Goal: Task Accomplishment & Management: Manage account settings

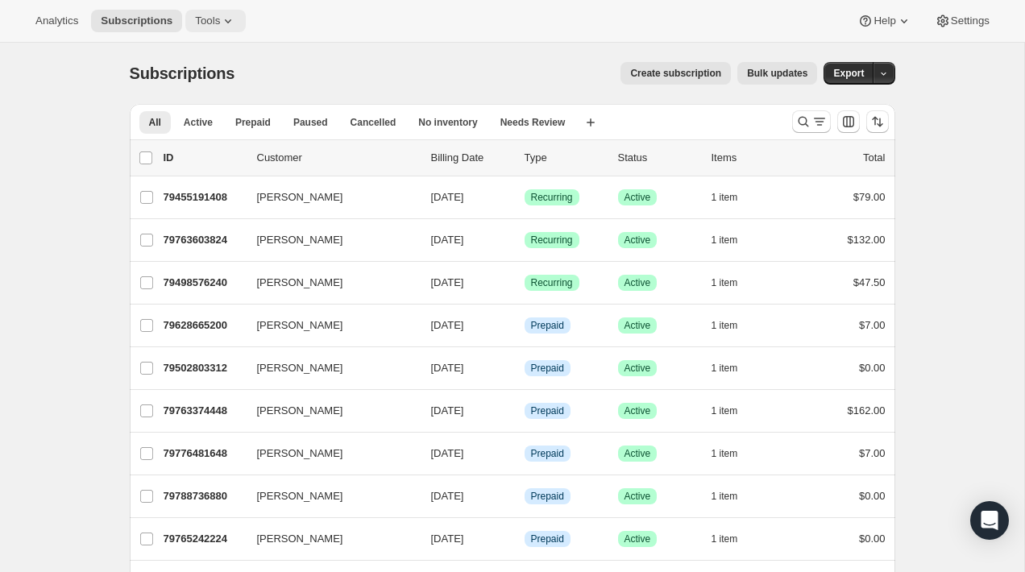
click at [225, 26] on icon at bounding box center [228, 21] width 16 height 16
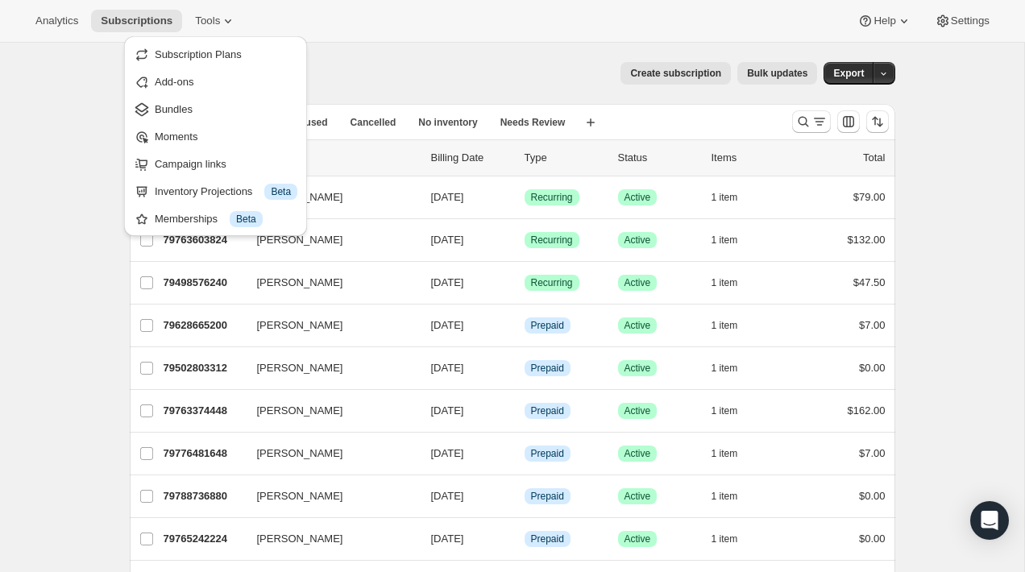
click at [333, 25] on div "Analytics Subscriptions Tools Help Settings" at bounding box center [512, 21] width 1025 height 43
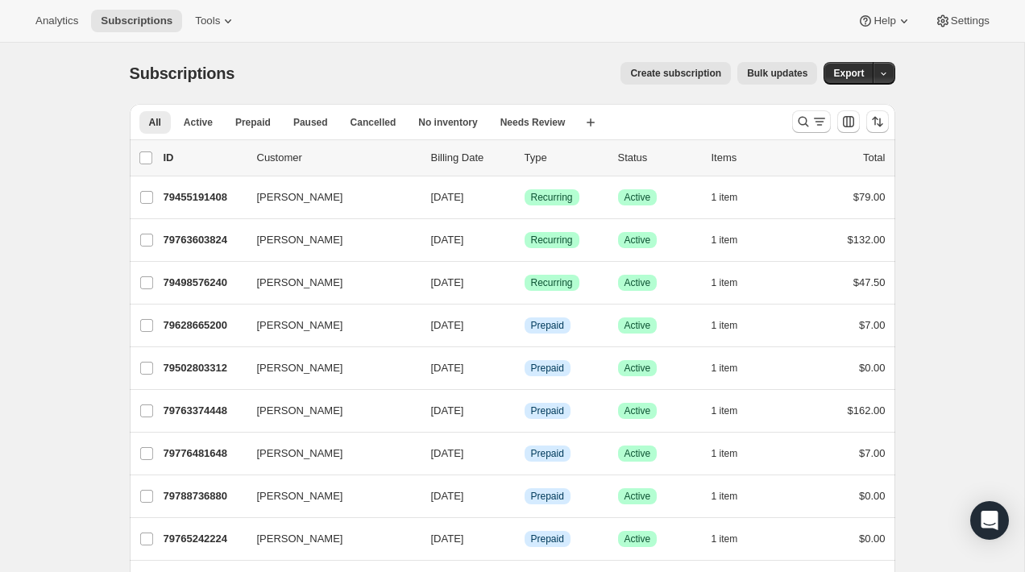
click at [693, 74] on span "Create subscription" at bounding box center [675, 73] width 91 height 13
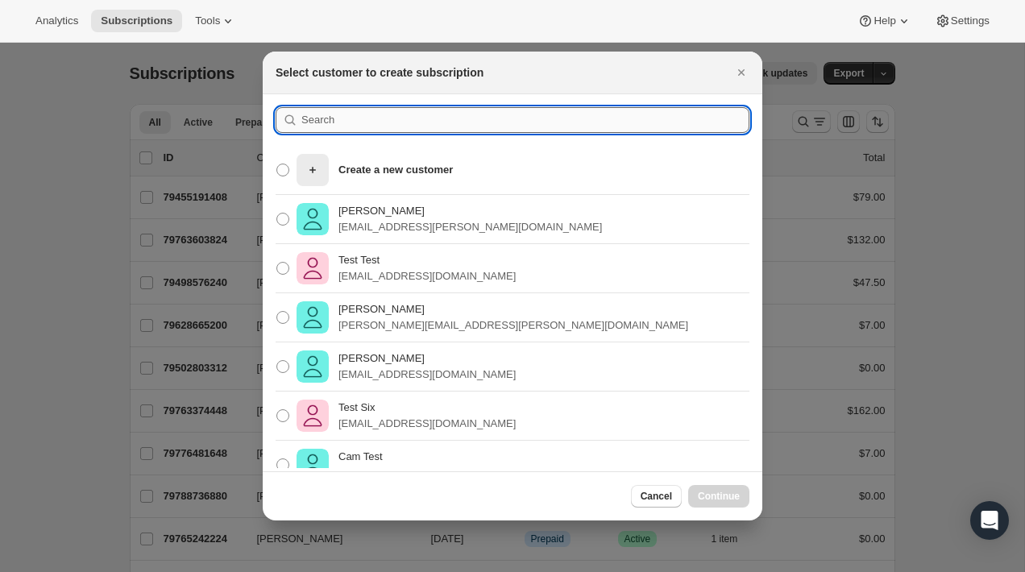
click at [459, 126] on input ":rc:" at bounding box center [525, 120] width 448 height 26
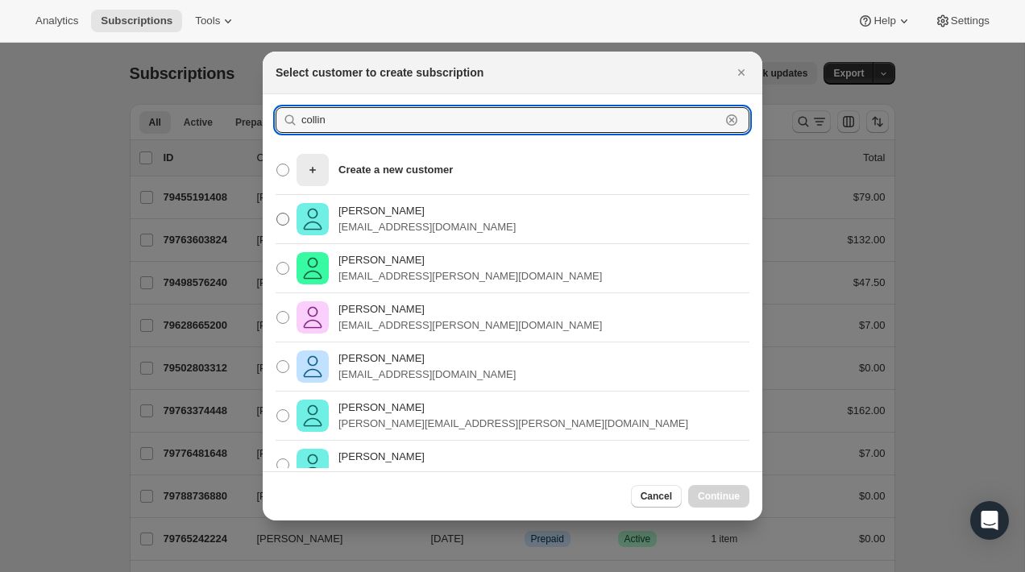
type input "collin"
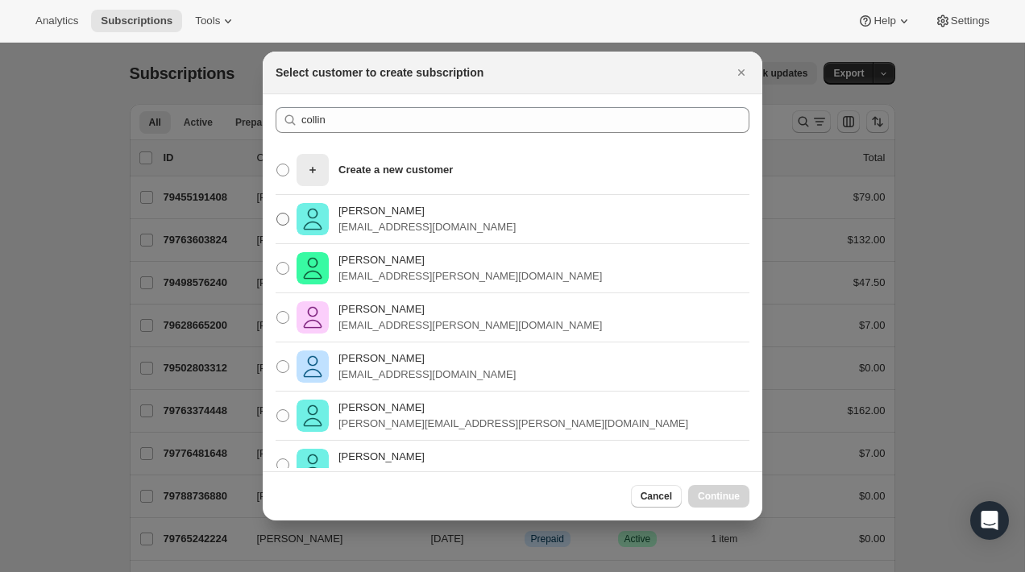
click at [446, 227] on p "[EMAIL_ADDRESS][DOMAIN_NAME]" at bounding box center [426, 227] width 177 height 16
click at [277, 213] on input "[PERSON_NAME] [PERSON_NAME][EMAIL_ADDRESS][DOMAIN_NAME]" at bounding box center [276, 213] width 1 height 1
radio input "true"
click at [729, 494] on span "Continue" at bounding box center [719, 496] width 42 height 13
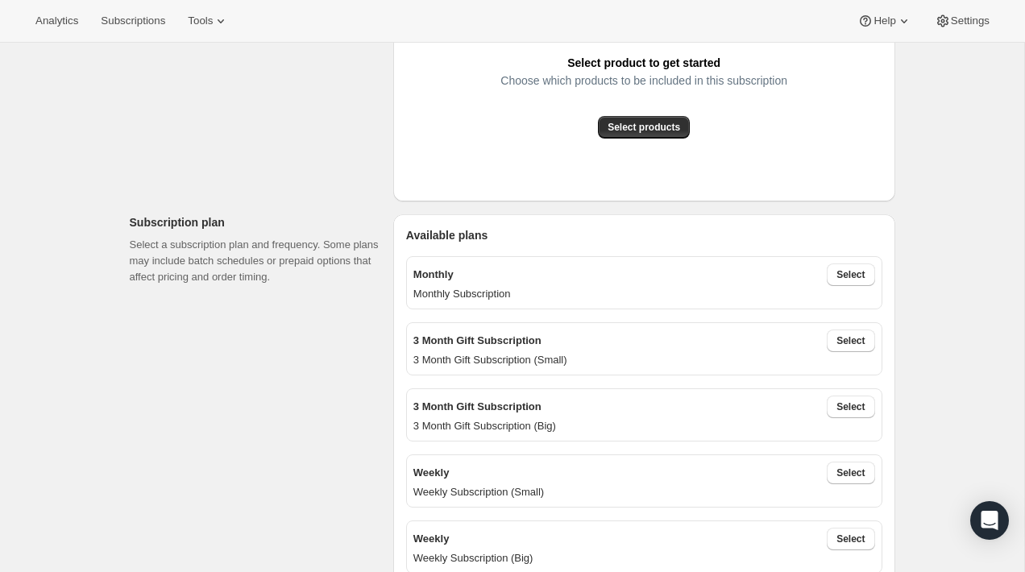
scroll to position [351, 0]
click at [676, 130] on span "Select products" at bounding box center [643, 128] width 72 height 13
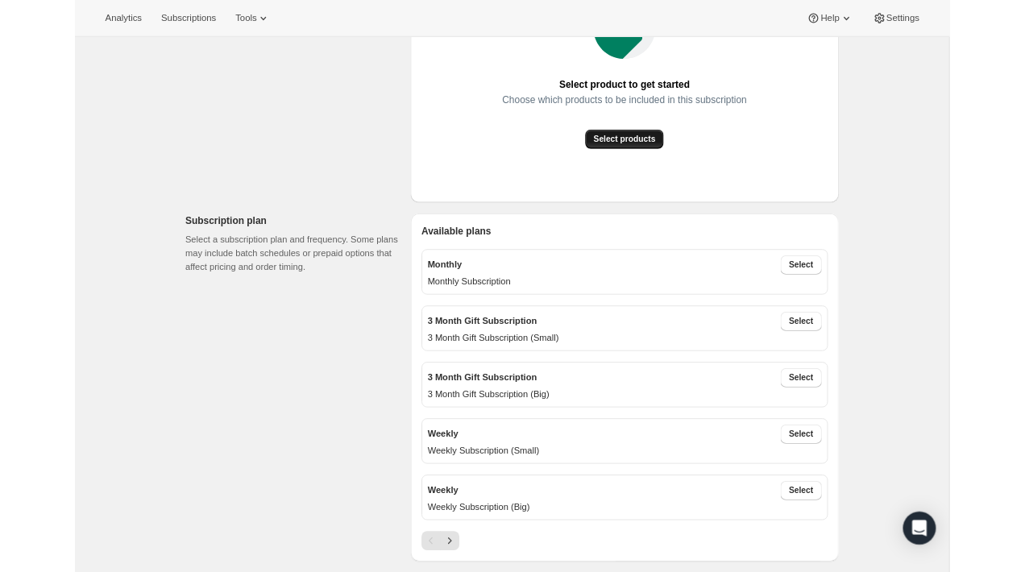
scroll to position [307, 0]
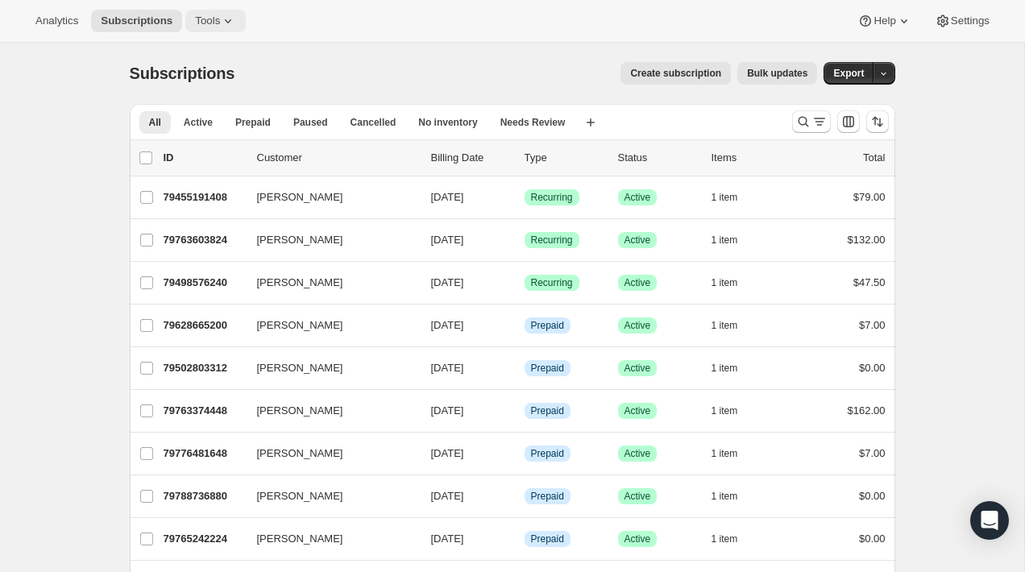
click at [227, 19] on icon at bounding box center [228, 21] width 16 height 16
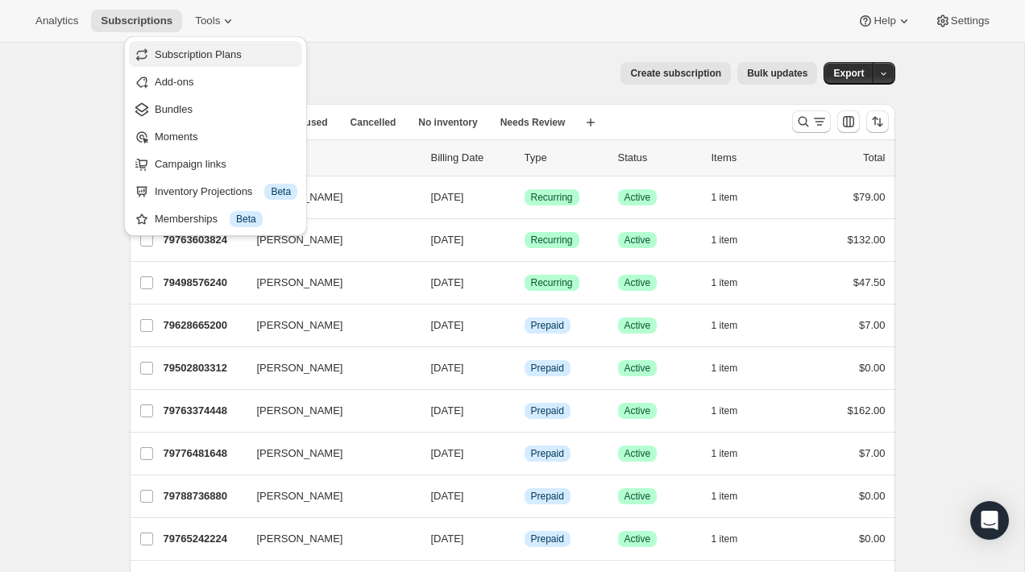
click at [237, 55] on span "Subscription Plans" at bounding box center [198, 54] width 87 height 12
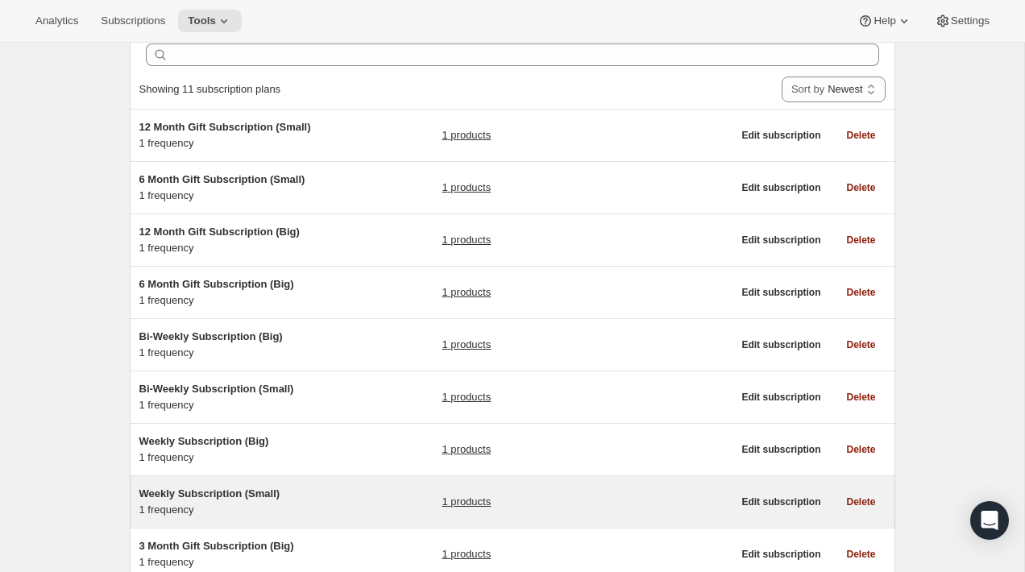
scroll to position [75, 0]
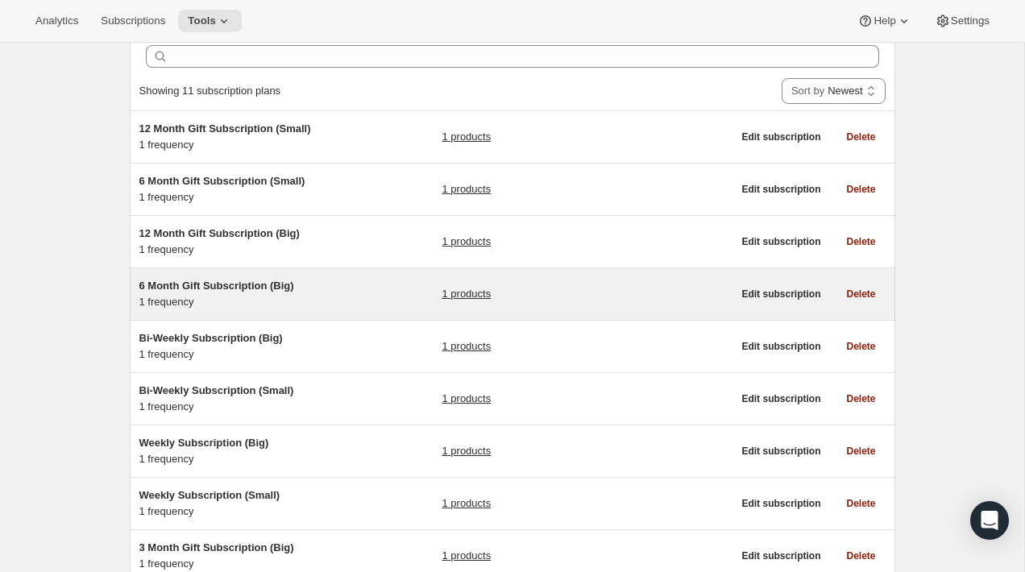
click at [400, 287] on div "6 Month Gift Subscription (Big) 1 frequency 1 products" at bounding box center [435, 294] width 593 height 32
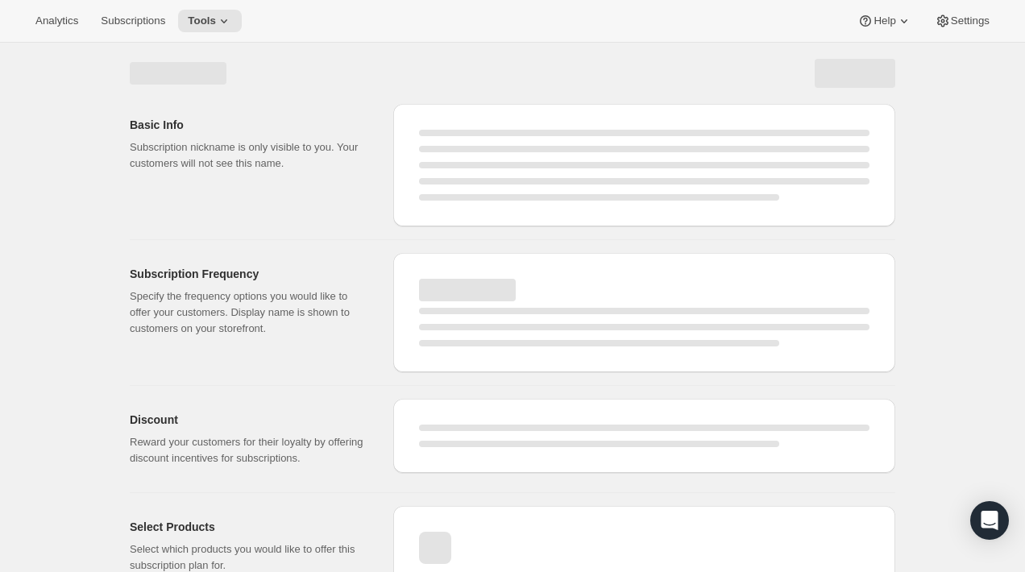
select select "WEEK"
select select "MONTH"
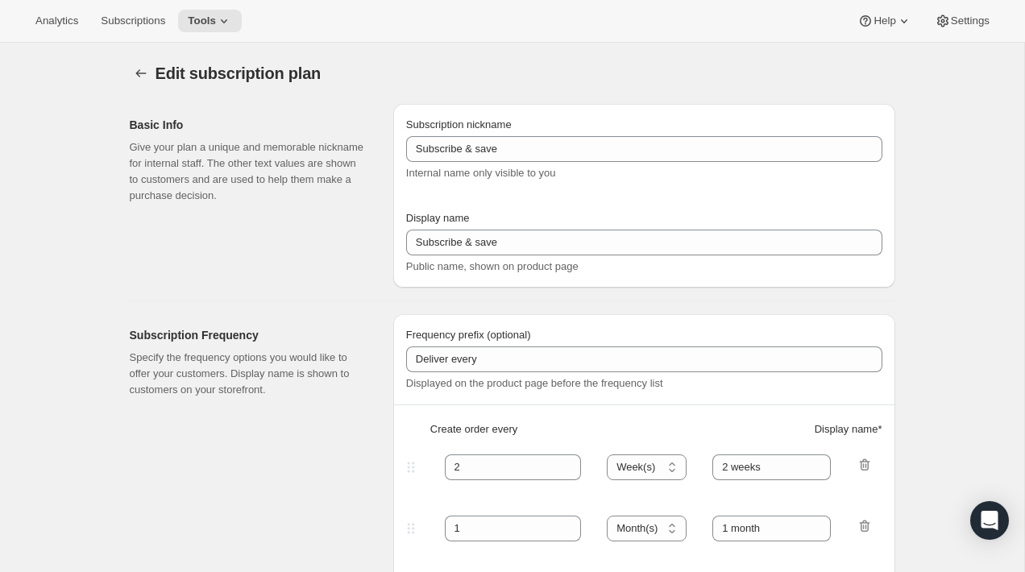
type input "6 Month Gift Subscription (Big)"
type input "6 Month Gift Subscription"
select select "MONTH"
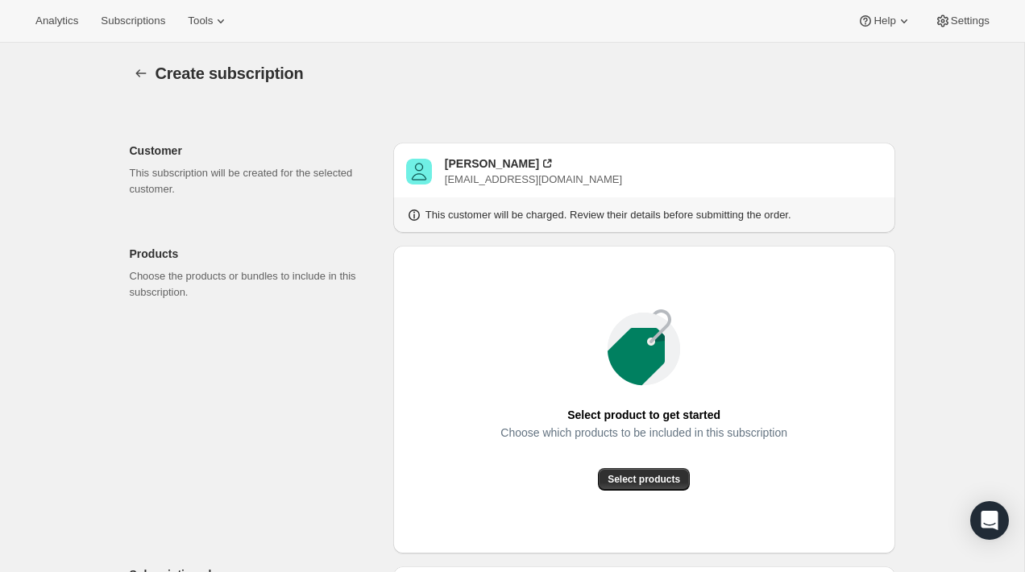
click at [637, 483] on span "Select products" at bounding box center [643, 479] width 72 height 13
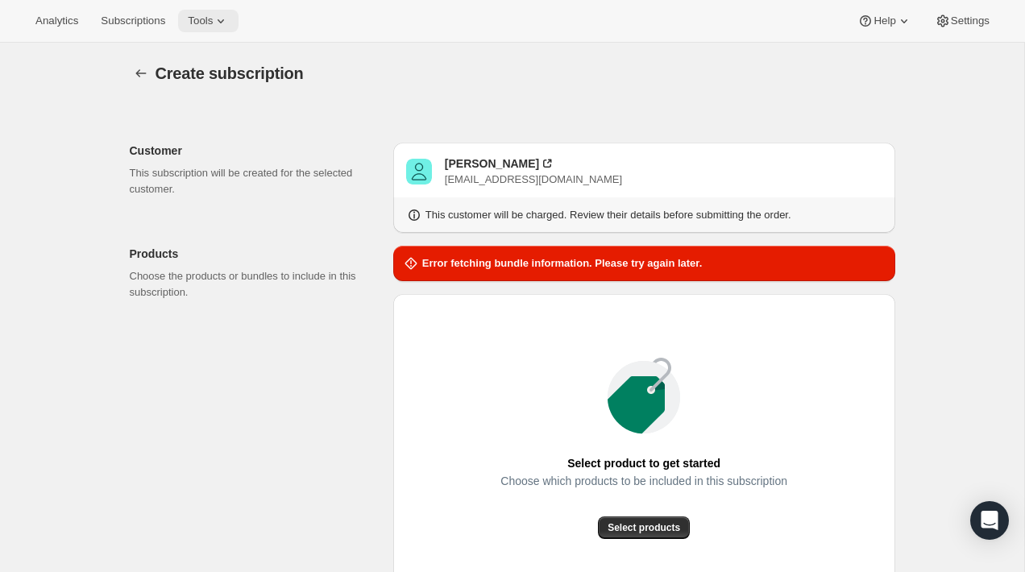
click at [229, 24] on icon at bounding box center [221, 21] width 16 height 16
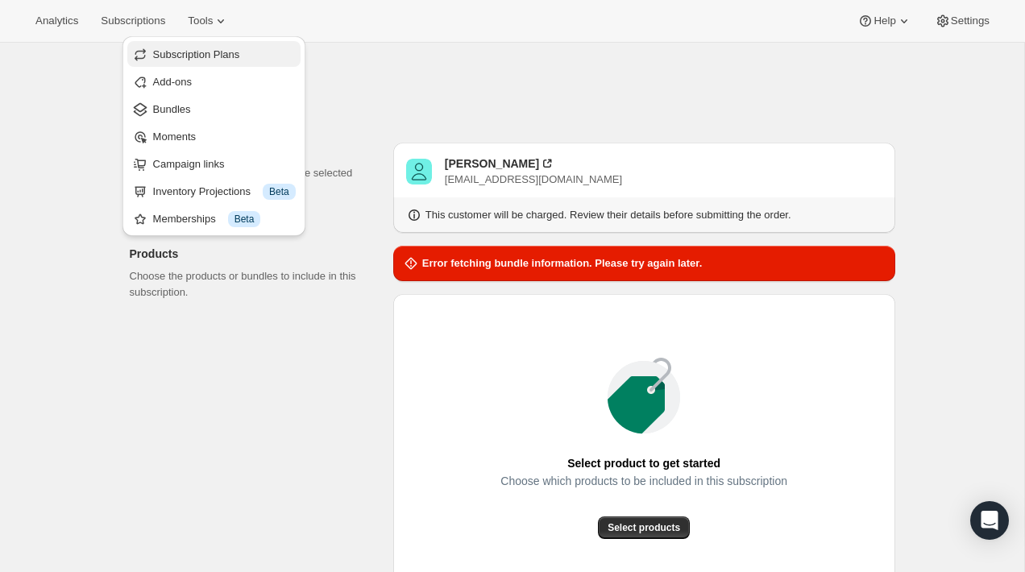
click at [232, 52] on span "Subscription Plans" at bounding box center [196, 54] width 87 height 12
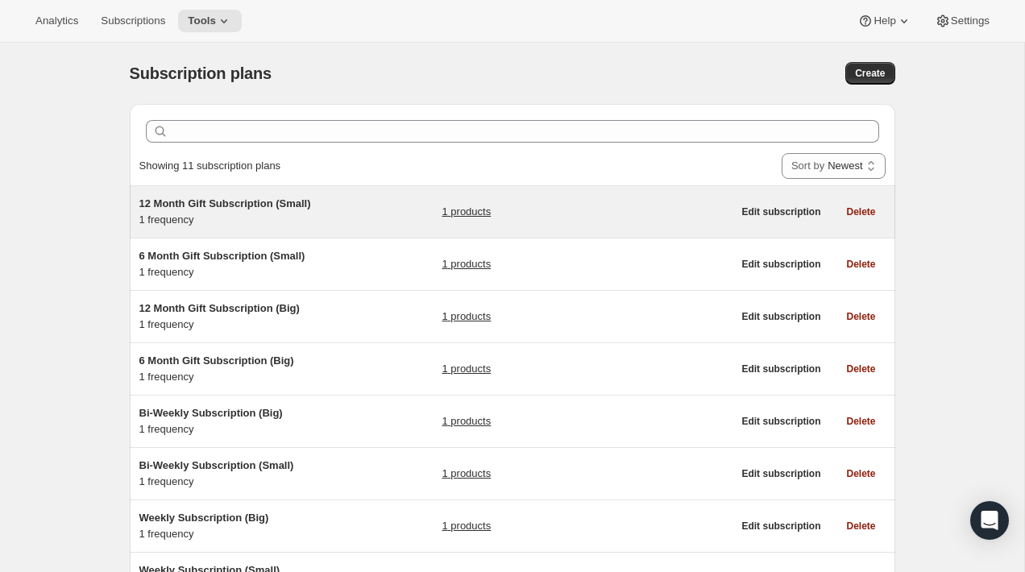
click at [351, 215] on div "12 Month Gift Subscription (Small) 1 frequency 1 products" at bounding box center [435, 212] width 593 height 32
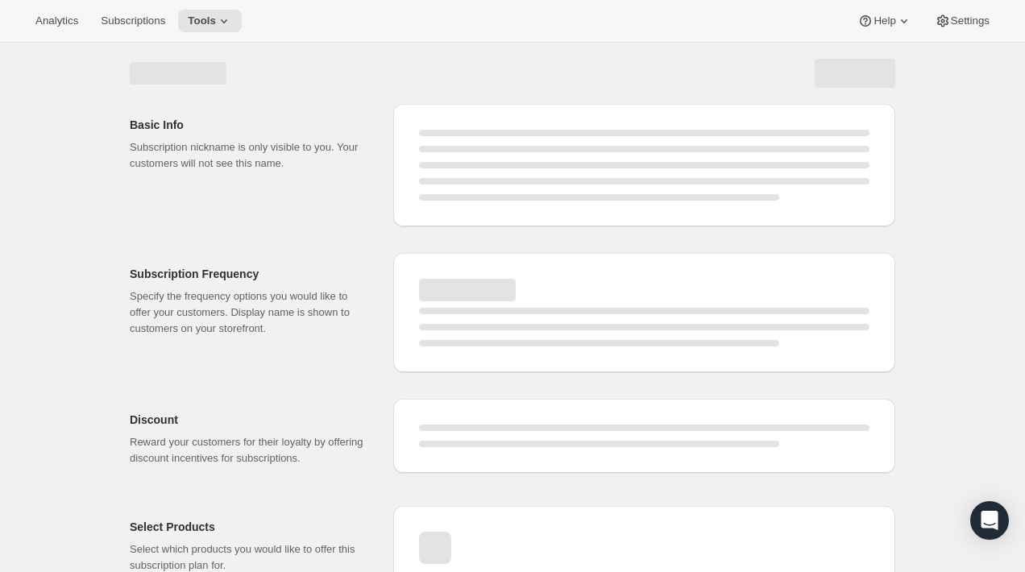
select select "WEEK"
select select "MONTH"
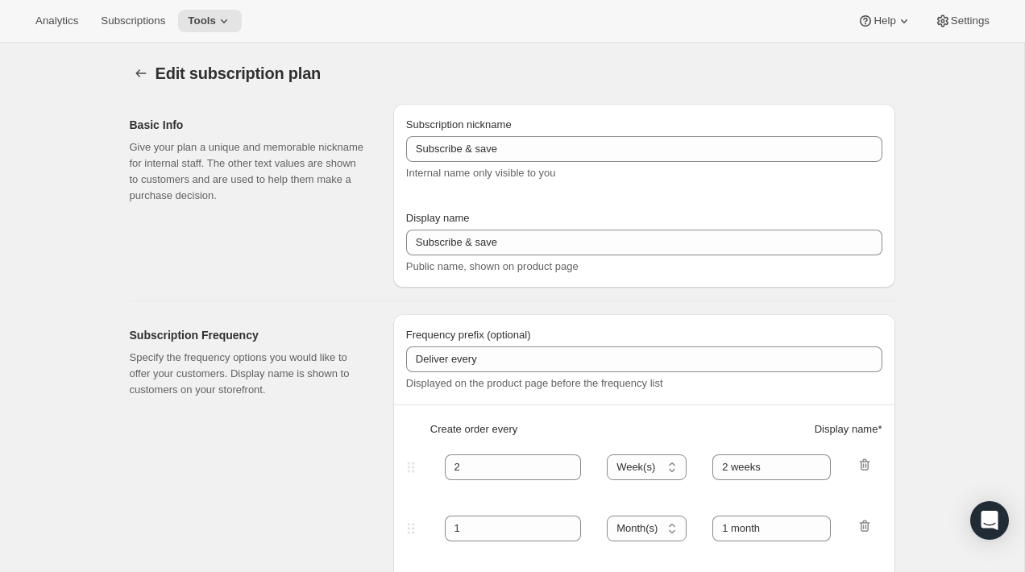
type input "12 Month Gift Subscription (Small)"
type input "12 Month Gift Subscription"
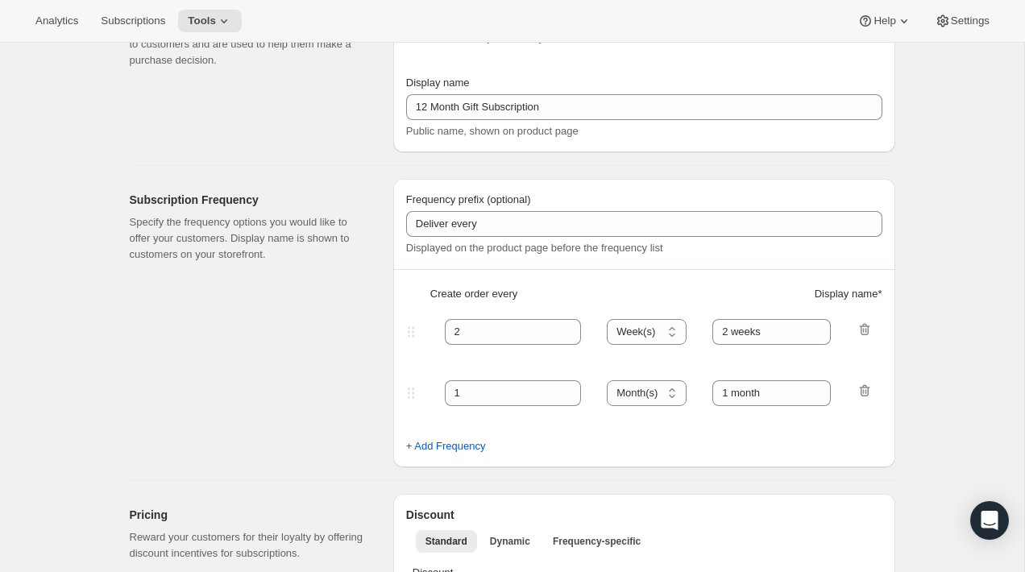
select select "MONTH"
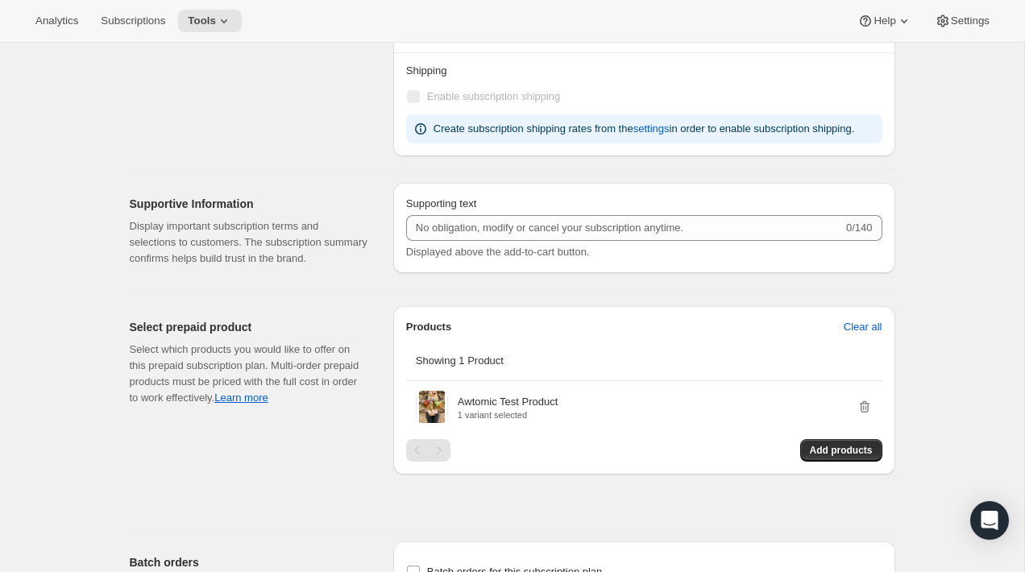
scroll to position [1343, 0]
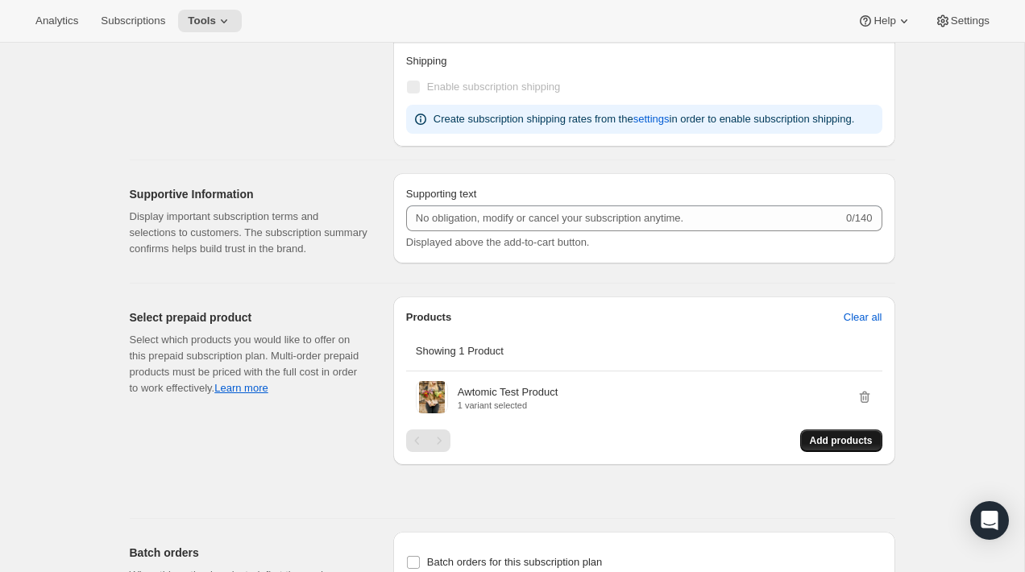
click at [828, 447] on span "Add products" at bounding box center [841, 440] width 63 height 13
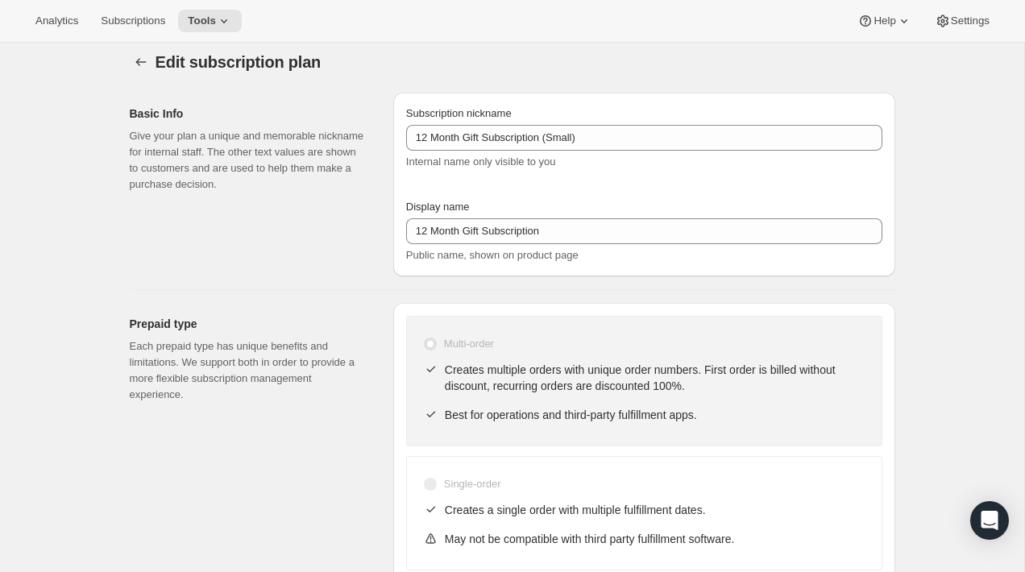
scroll to position [0, 0]
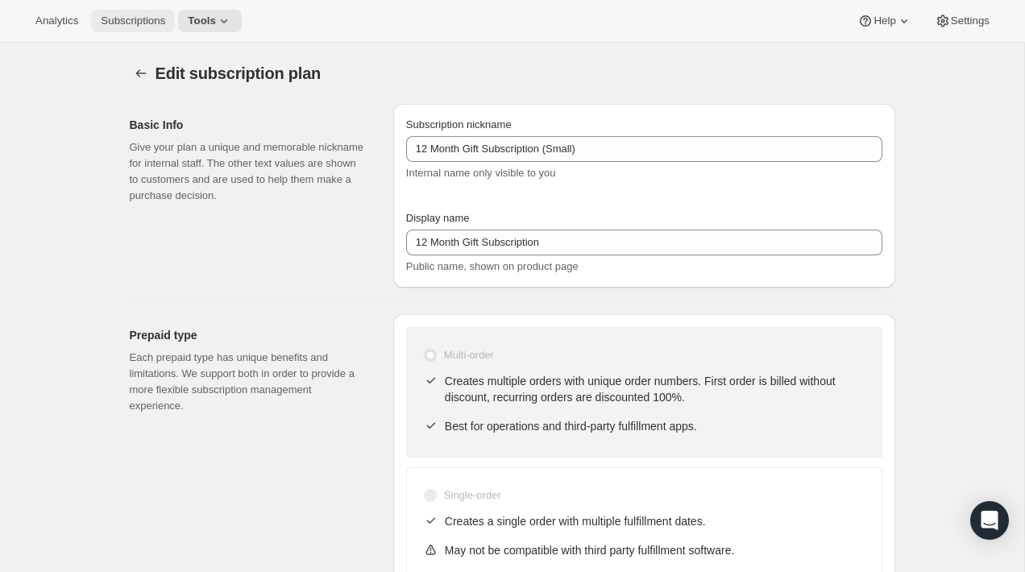
click at [151, 15] on span "Subscriptions" at bounding box center [133, 20] width 64 height 13
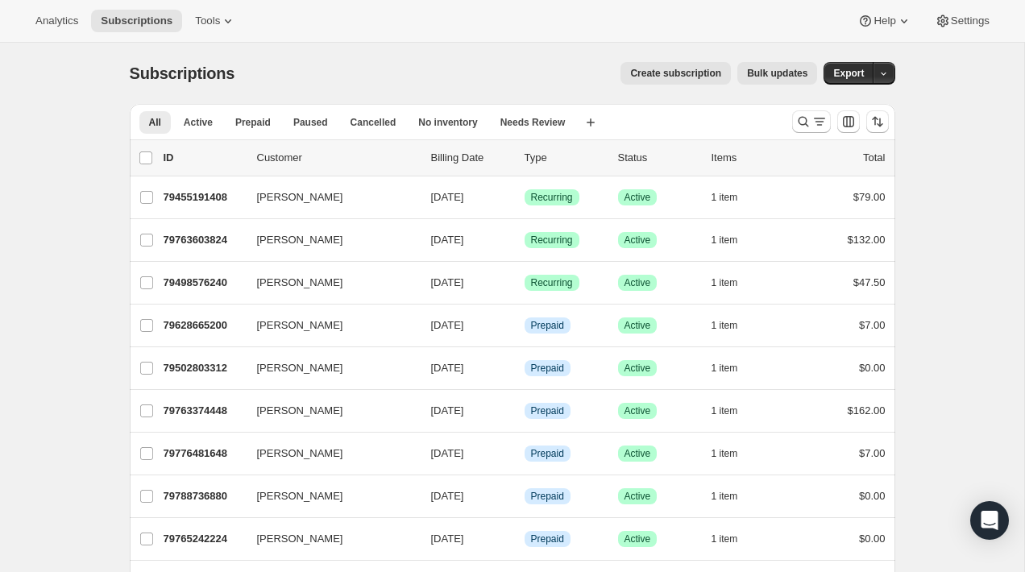
click at [663, 80] on button "Create subscription" at bounding box center [675, 73] width 110 height 23
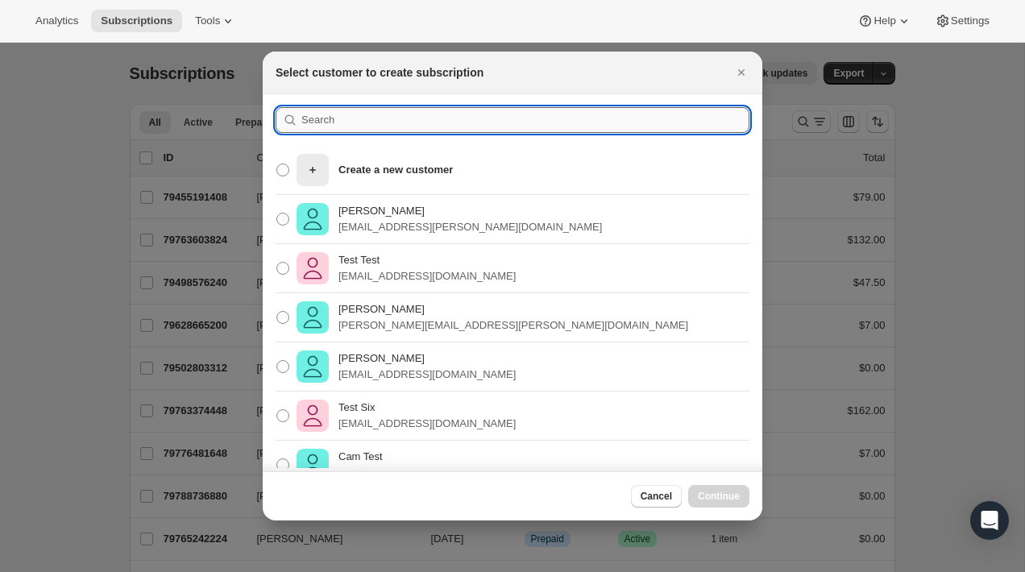
click at [526, 118] on input ":rff:" at bounding box center [525, 120] width 448 height 26
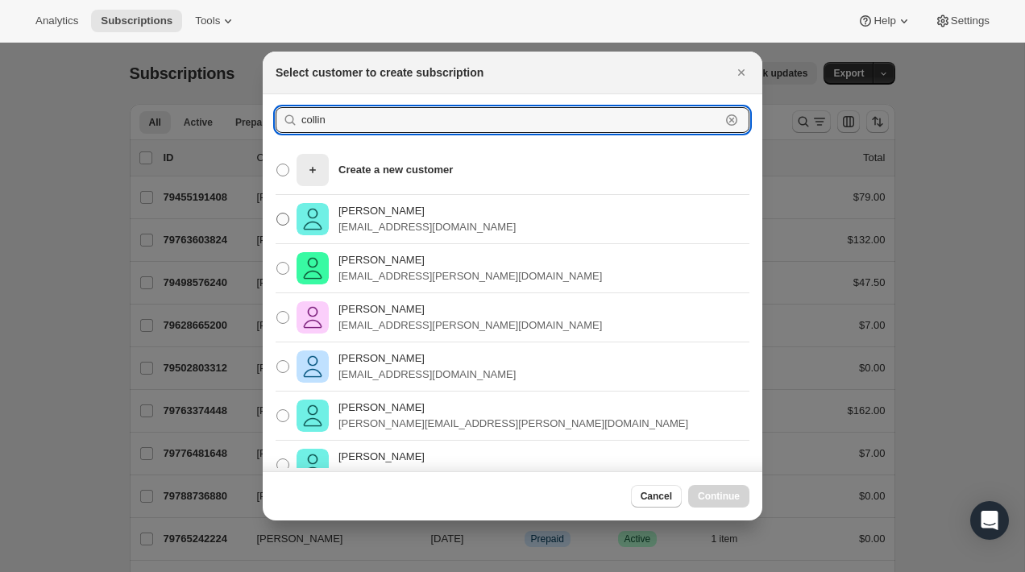
type input "collin"
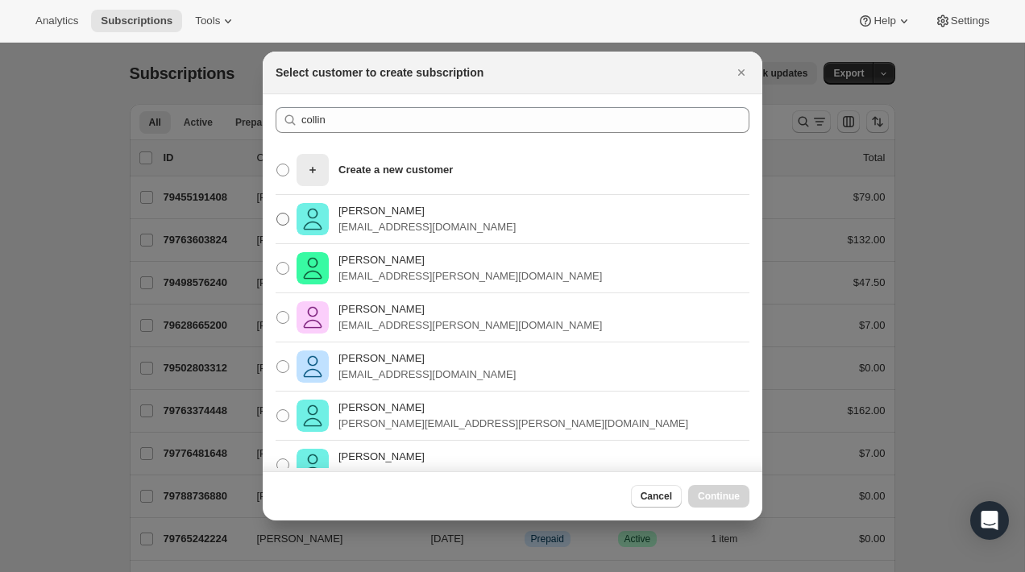
click at [437, 213] on p "[PERSON_NAME]" at bounding box center [426, 211] width 177 height 16
click at [277, 213] on input "[PERSON_NAME] [PERSON_NAME][EMAIL_ADDRESS][DOMAIN_NAME]" at bounding box center [276, 213] width 1 height 1
radio input "true"
click at [714, 495] on span "Continue" at bounding box center [719, 496] width 42 height 13
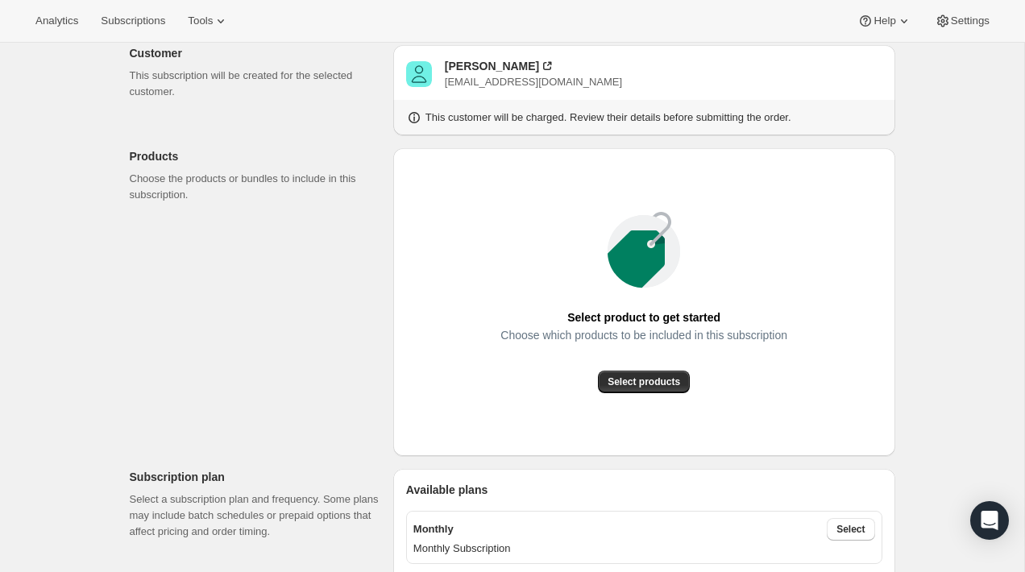
scroll to position [151, 0]
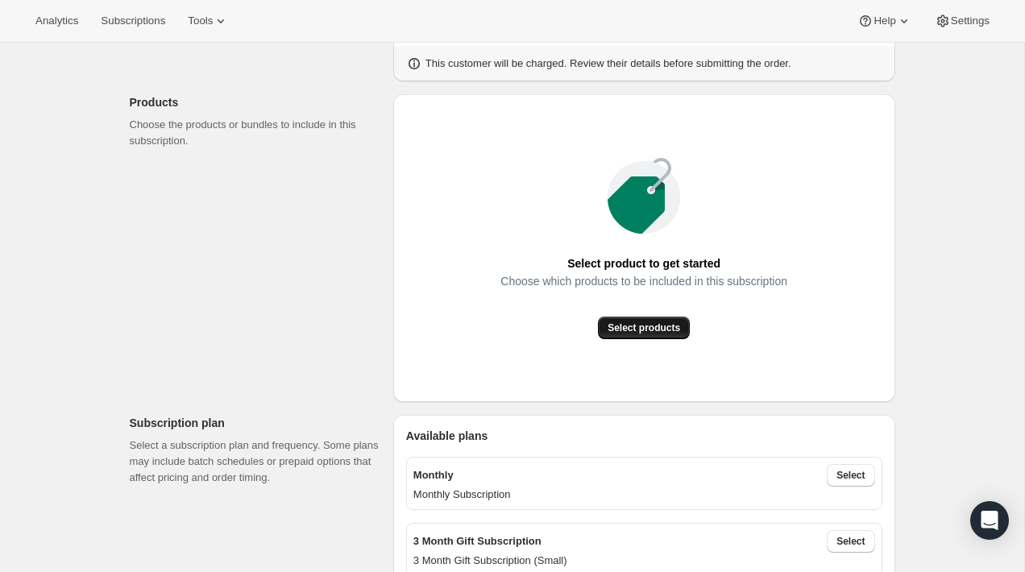
click at [623, 330] on span "Select products" at bounding box center [643, 327] width 72 height 13
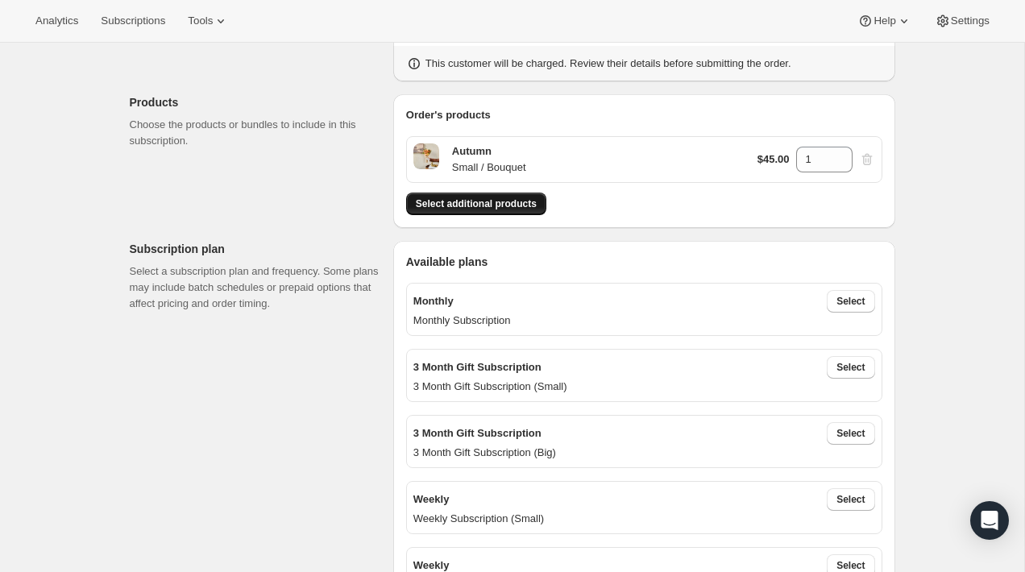
click at [518, 210] on button "Select additional products" at bounding box center [476, 204] width 140 height 23
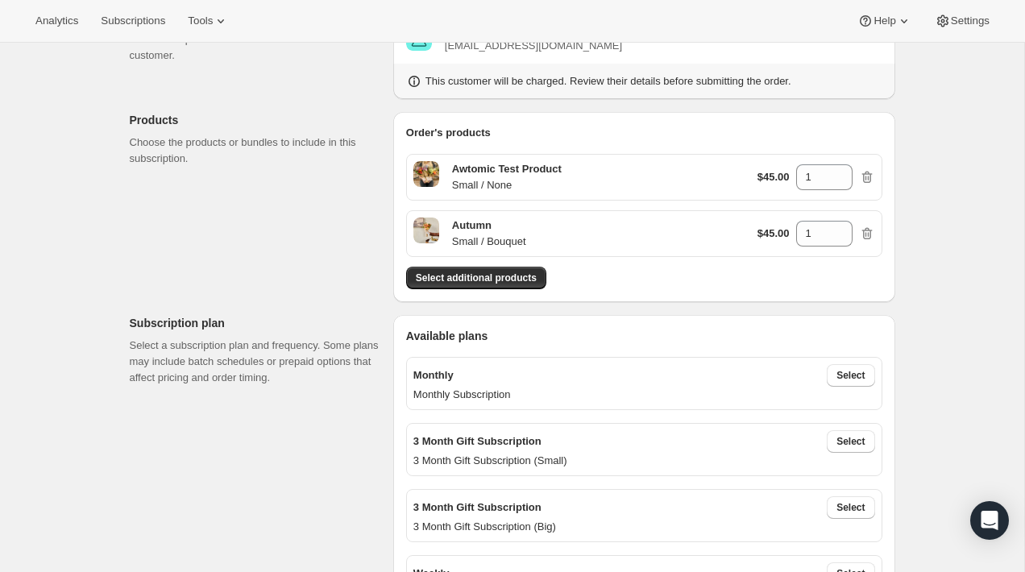
scroll to position [133, 0]
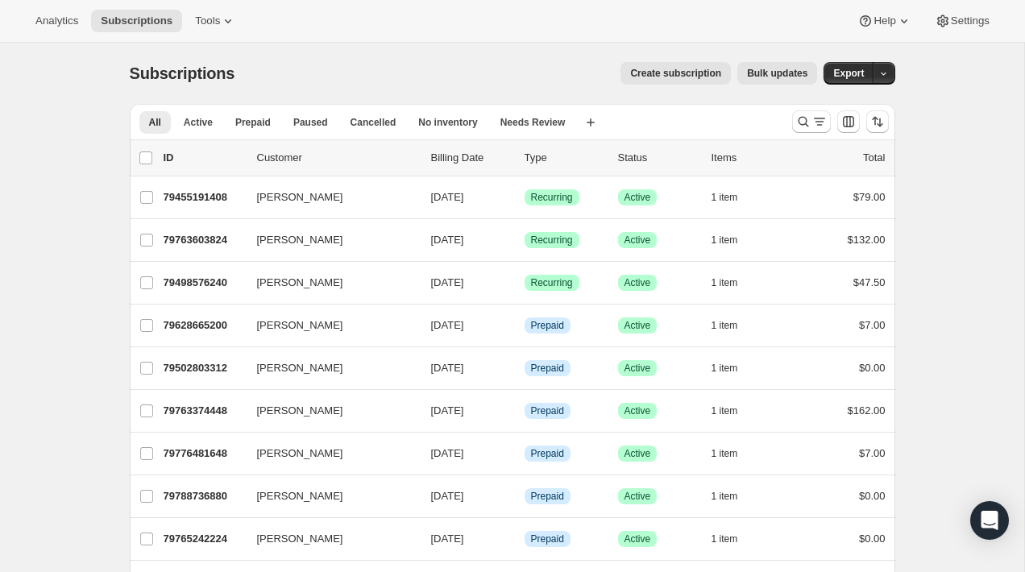
click at [686, 78] on span "Create subscription" at bounding box center [675, 73] width 91 height 13
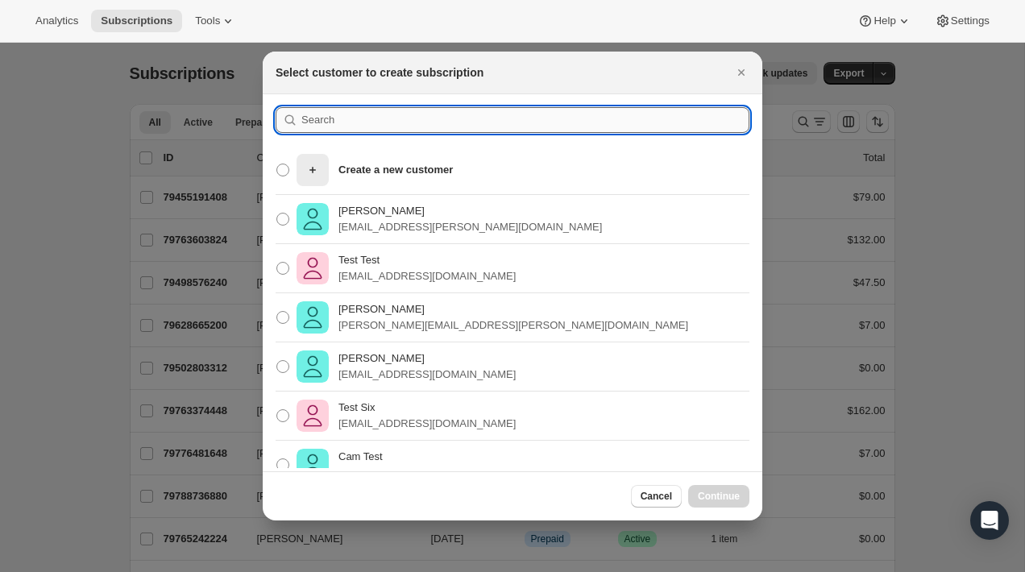
click at [438, 125] on input ":rc:" at bounding box center [525, 120] width 448 height 26
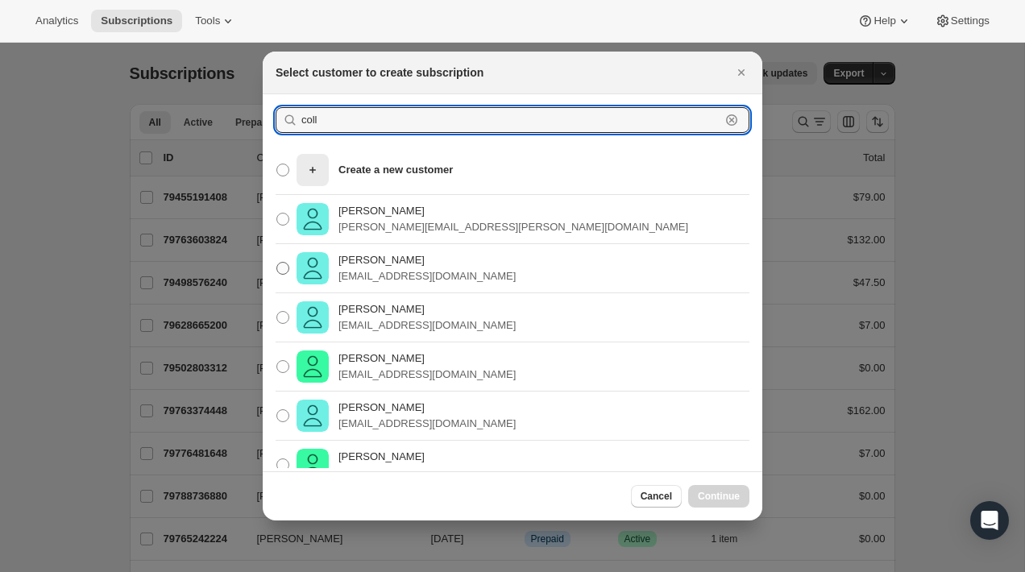
type input "coll"
click at [400, 258] on p "[PERSON_NAME]" at bounding box center [426, 260] width 177 height 16
click at [277, 262] on input "[PERSON_NAME] [PERSON_NAME][EMAIL_ADDRESS][DOMAIN_NAME]" at bounding box center [276, 262] width 1 height 1
radio input "true"
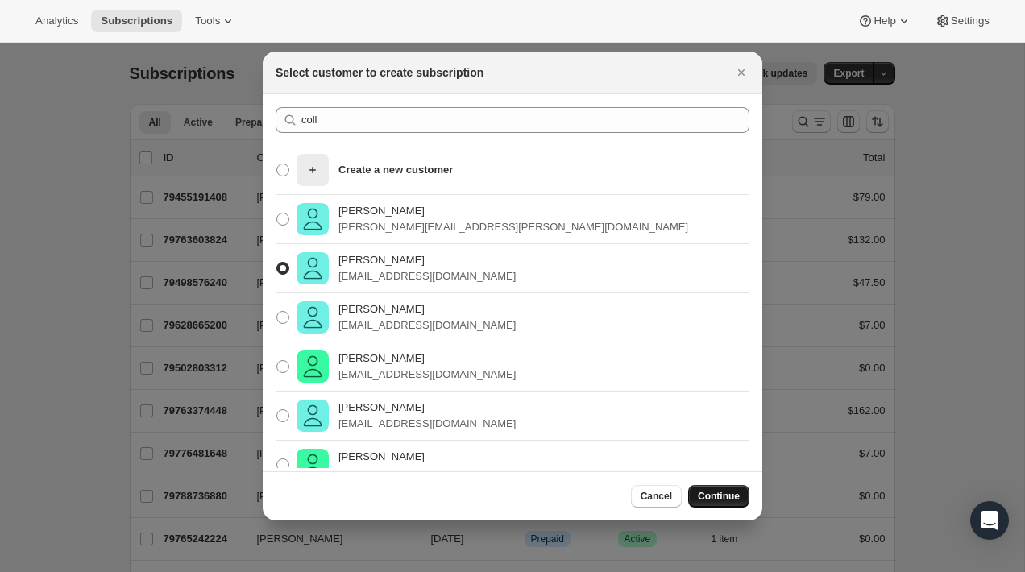
click at [728, 493] on span "Continue" at bounding box center [719, 496] width 42 height 13
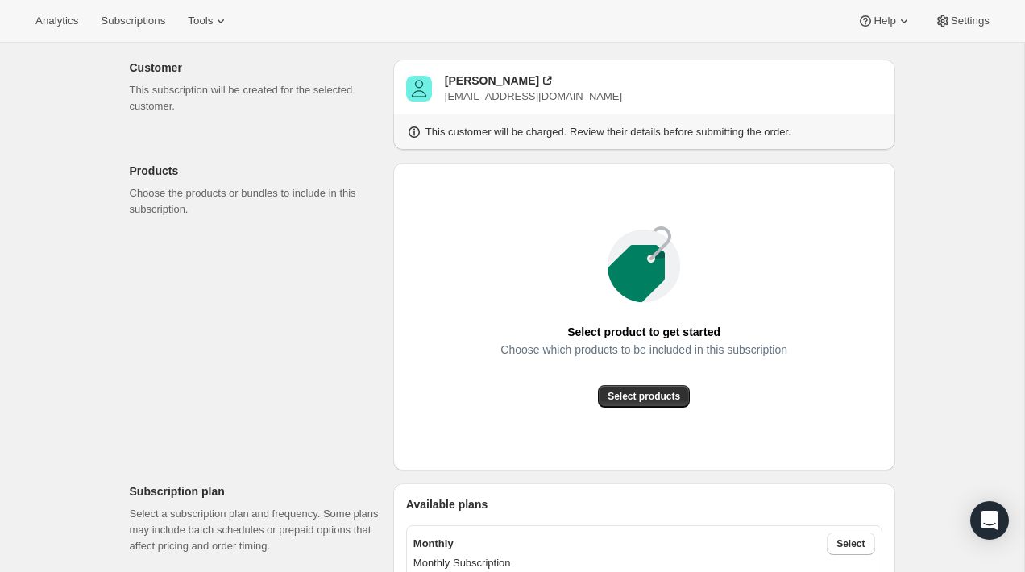
scroll to position [114, 0]
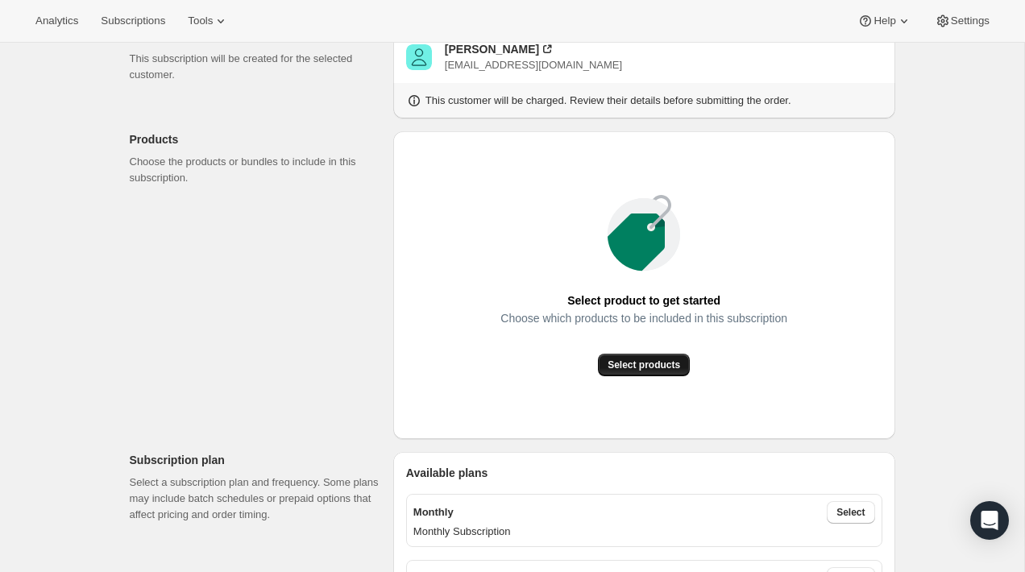
click at [625, 368] on span "Select products" at bounding box center [643, 364] width 72 height 13
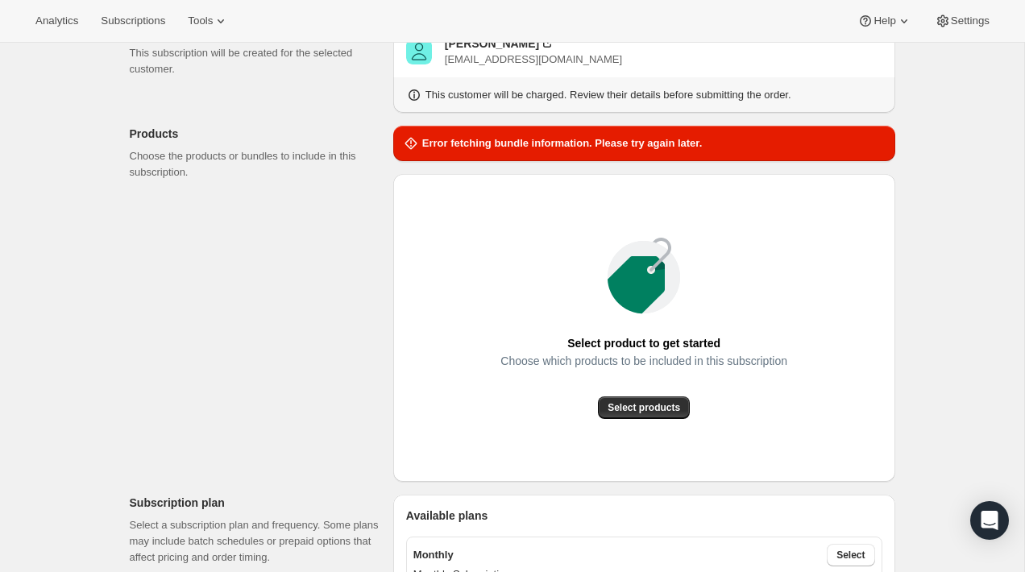
scroll to position [121, 0]
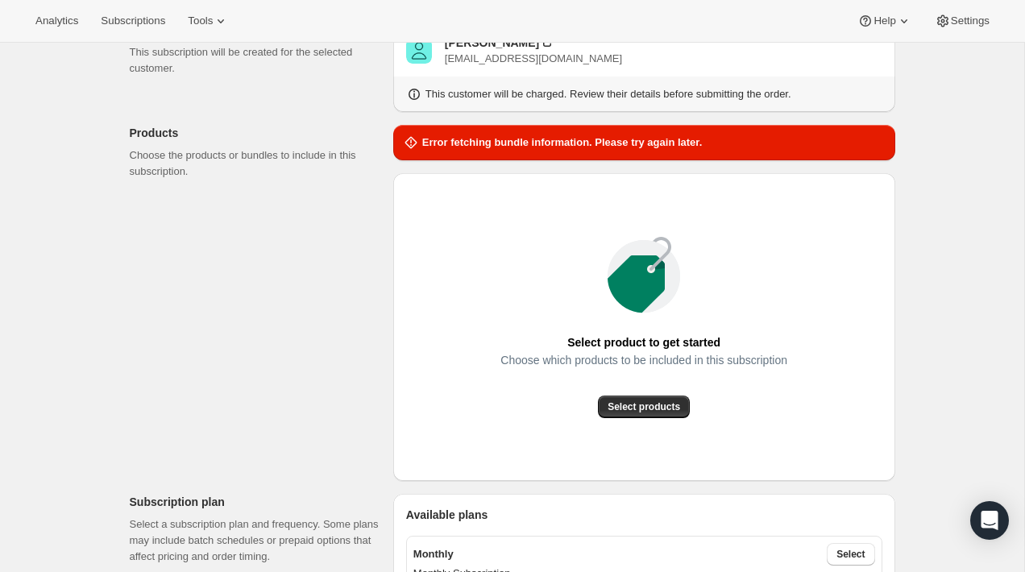
click at [457, 234] on div "Select product to get started Choose which products to be included in this subs…" at bounding box center [644, 327] width 476 height 282
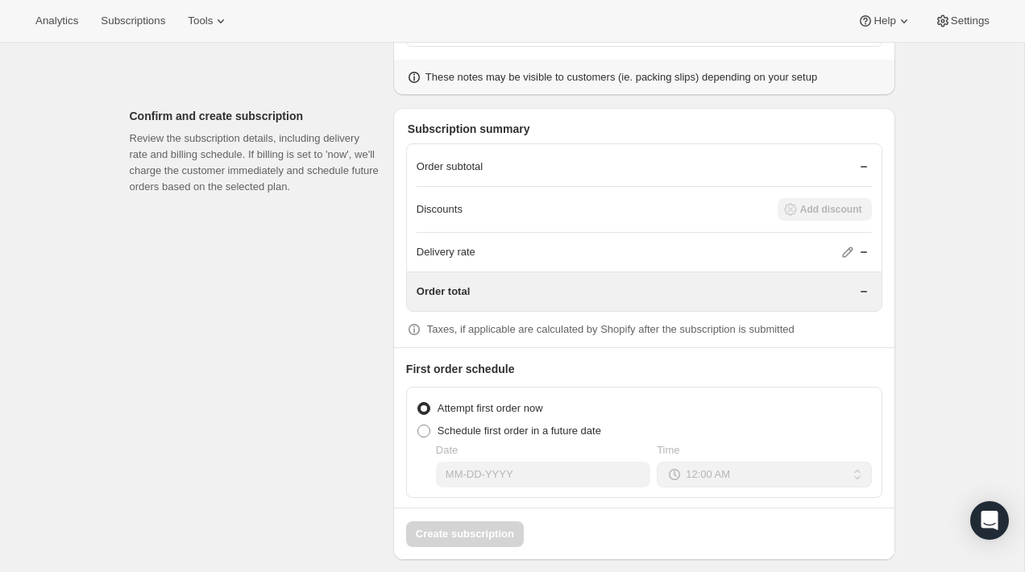
scroll to position [3256, 0]
click at [425, 426] on span at bounding box center [423, 431] width 13 height 13
click at [418, 426] on input "Schedule first order in a future date" at bounding box center [417, 425] width 1 height 1
radio input "true"
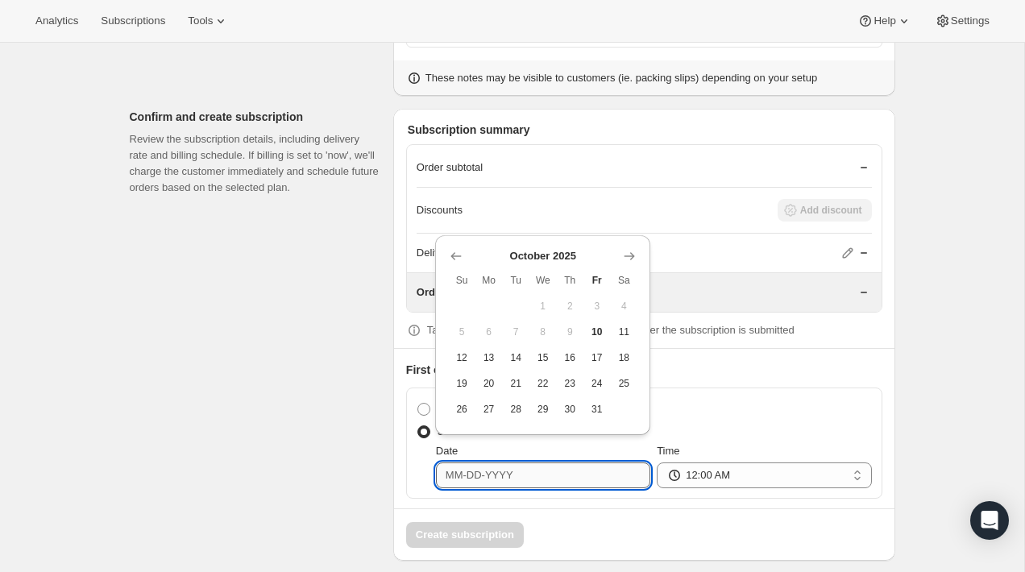
click at [479, 466] on input "Date" at bounding box center [543, 475] width 214 height 26
click at [597, 331] on span "10" at bounding box center [597, 331] width 14 height 13
type input "[DATE]"
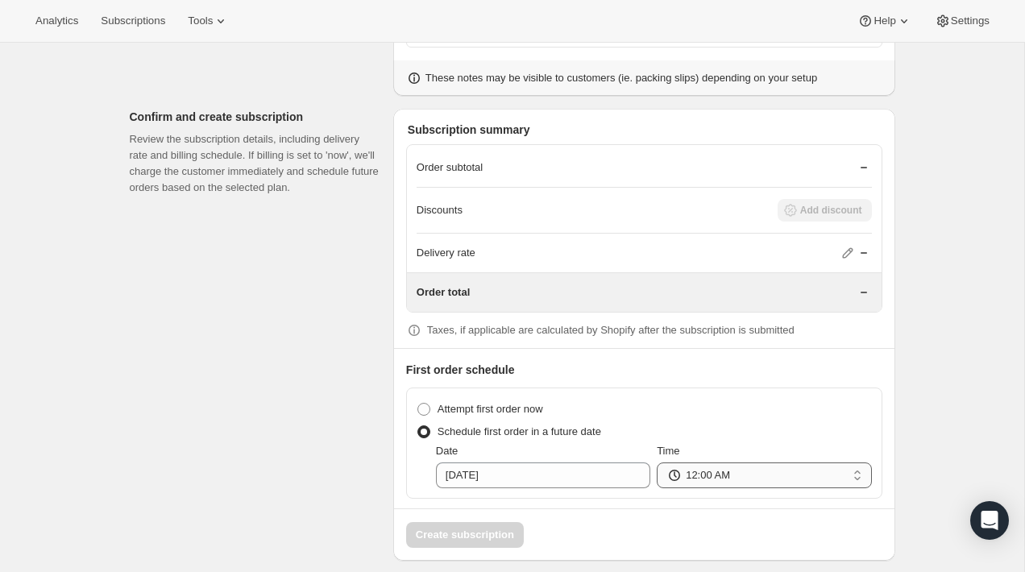
click at [709, 475] on select "12:00 AM 01:00 AM 02:00 AM 03:00 AM 04:00 AM 05:00 AM 06:00 AM 07:00 AM 08:00 A…" at bounding box center [764, 475] width 214 height 26
select select "12:00"
click at [657, 462] on select "12:00 AM 01:00 AM 02:00 AM 03:00 AM 04:00 AM 05:00 AM 06:00 AM 07:00 AM 08:00 A…" at bounding box center [764, 475] width 214 height 26
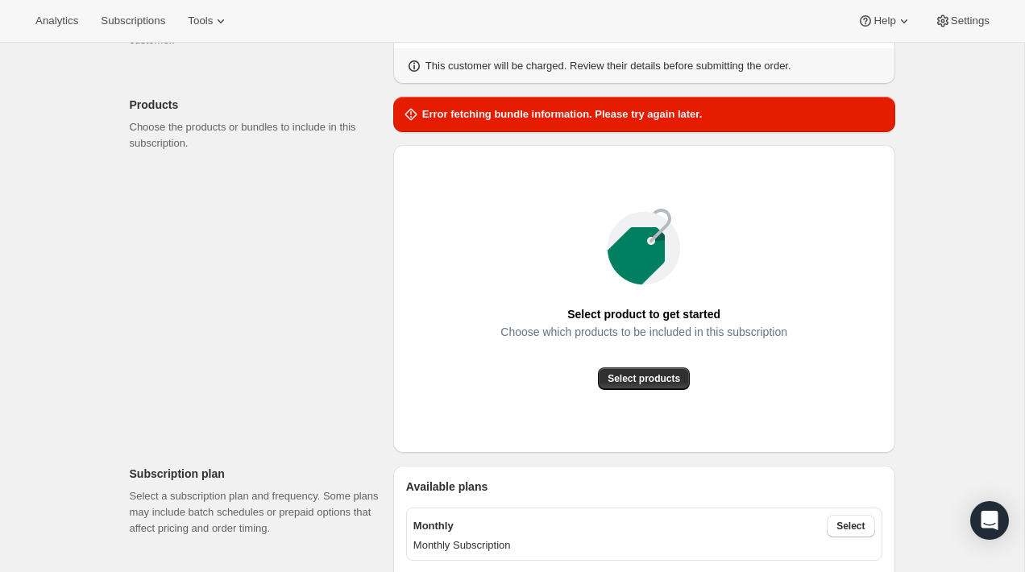
scroll to position [102, 0]
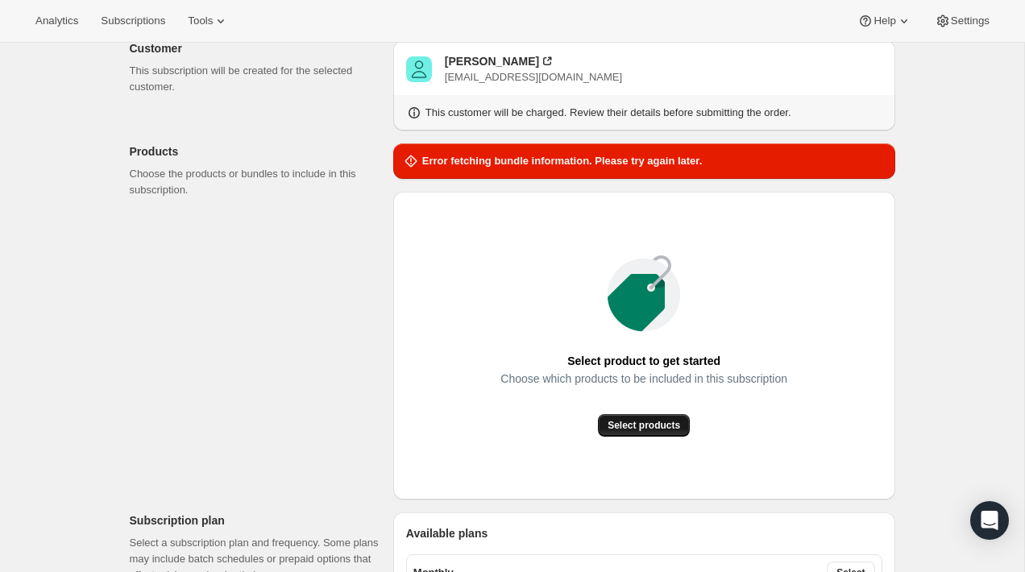
click at [647, 421] on span "Select products" at bounding box center [643, 425] width 72 height 13
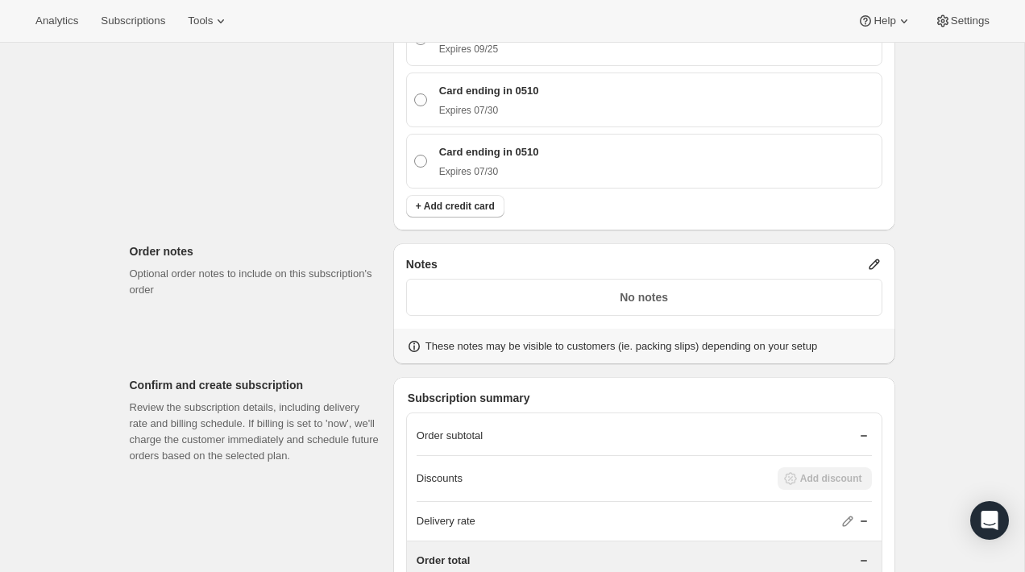
scroll to position [2767, 0]
click at [873, 259] on icon at bounding box center [874, 263] width 16 height 16
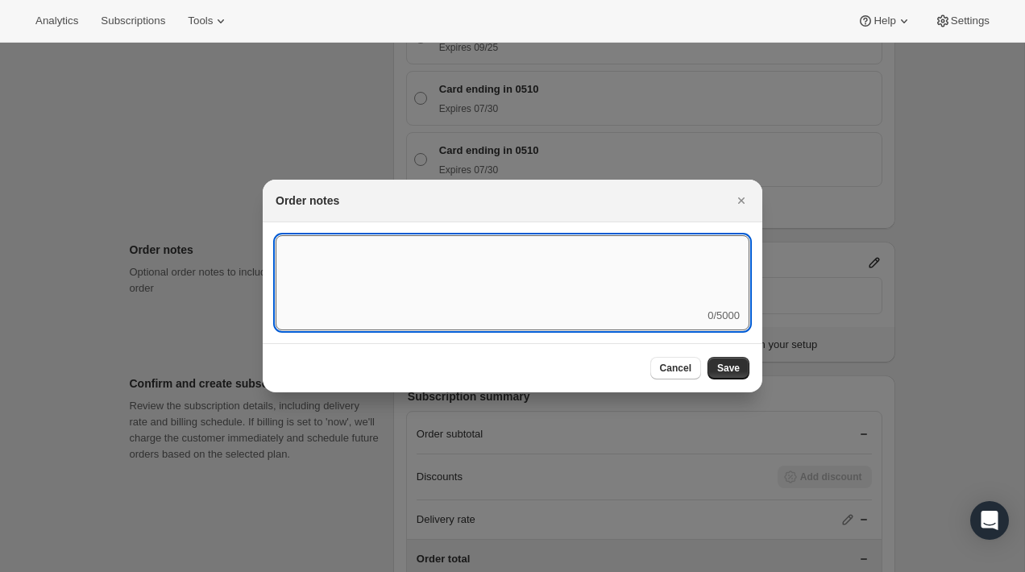
click at [599, 283] on textarea ":r4t:" at bounding box center [512, 271] width 474 height 72
type textarea "Jar"
click at [728, 372] on span "Save" at bounding box center [728, 368] width 23 height 13
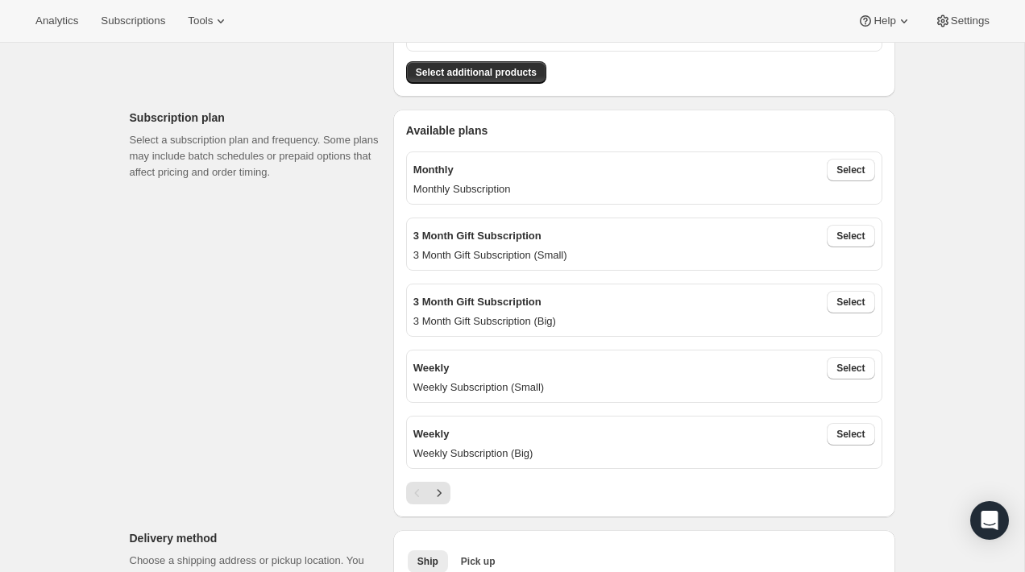
scroll to position [339, 0]
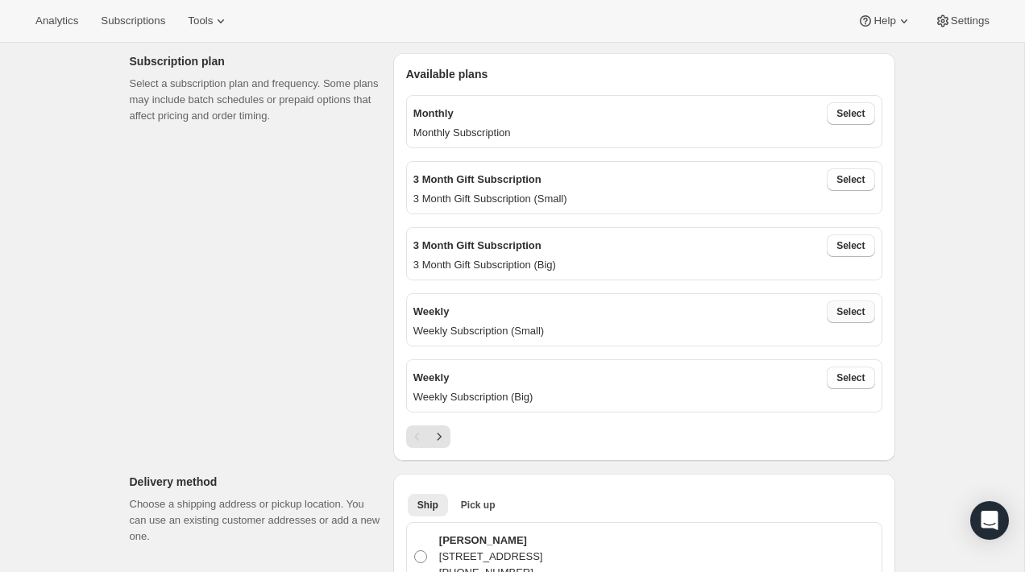
click at [851, 313] on span "Select" at bounding box center [850, 311] width 28 height 13
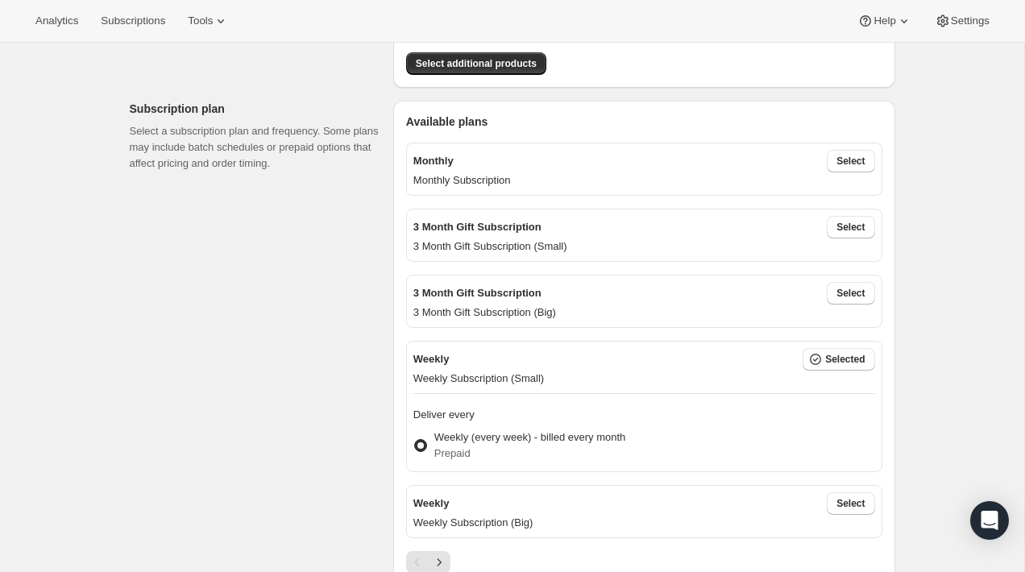
scroll to position [421, 0]
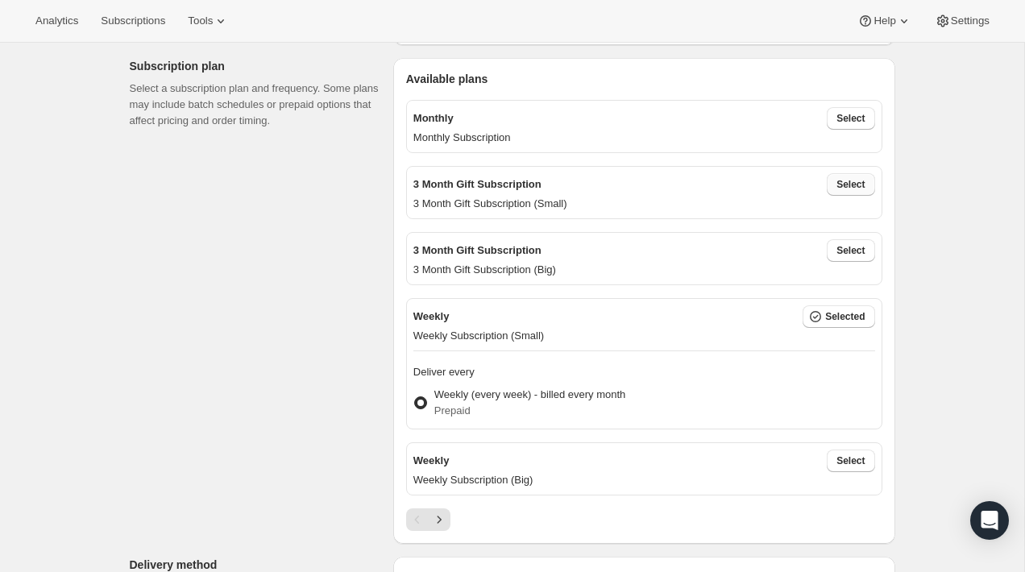
click at [851, 193] on button "Select" at bounding box center [850, 184] width 48 height 23
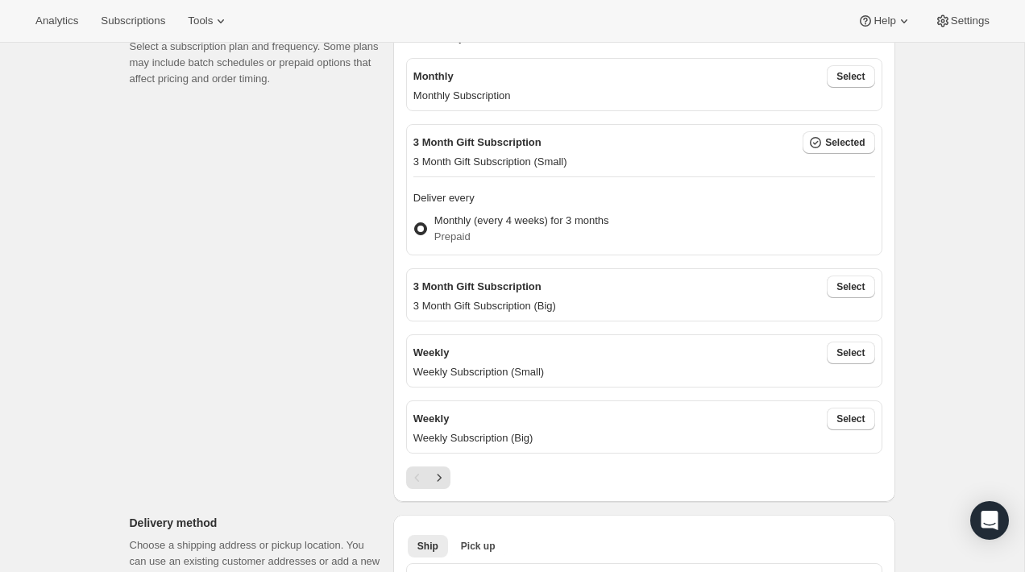
scroll to position [0, 0]
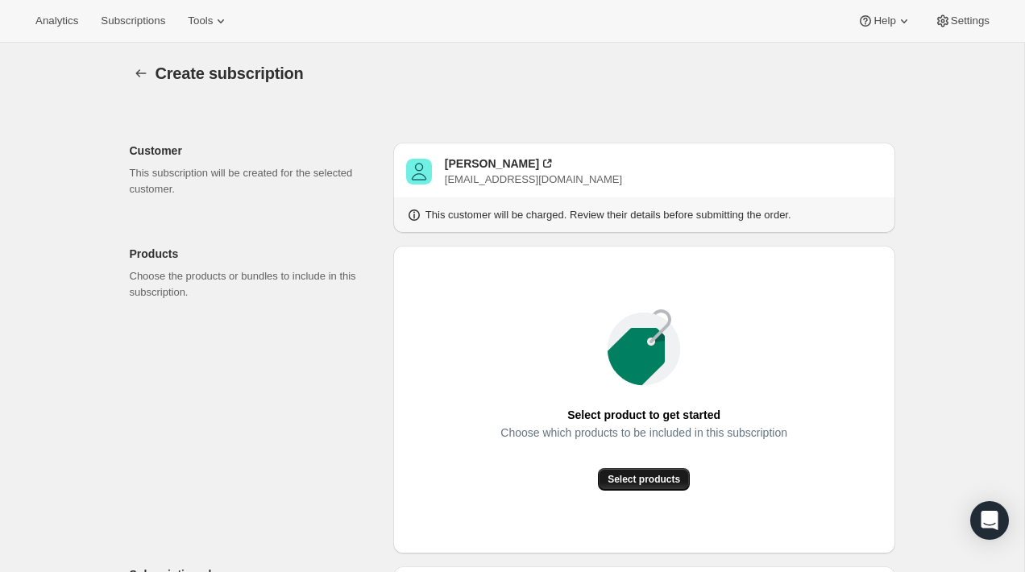
click at [648, 484] on span "Select products" at bounding box center [643, 479] width 72 height 13
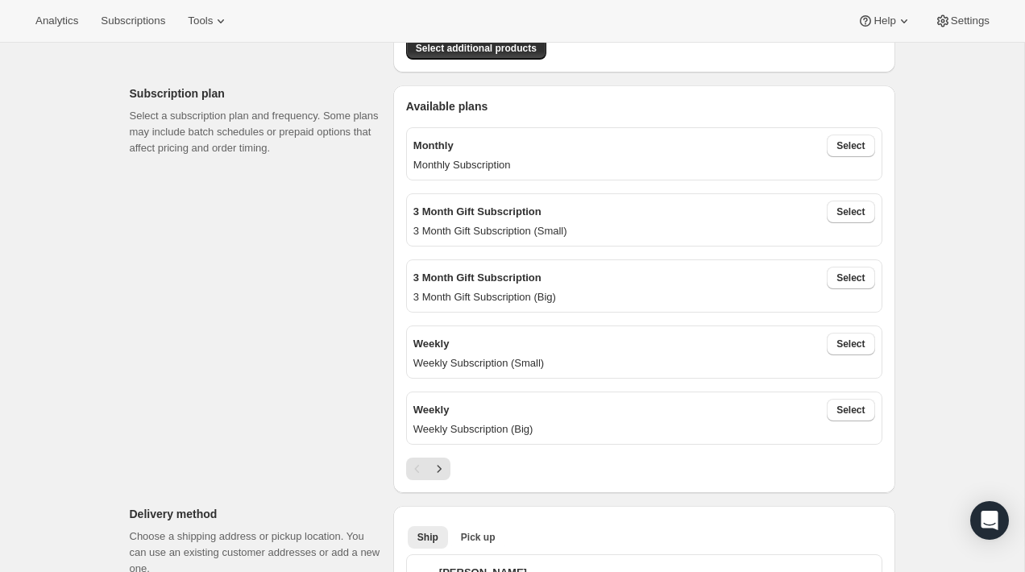
scroll to position [335, 0]
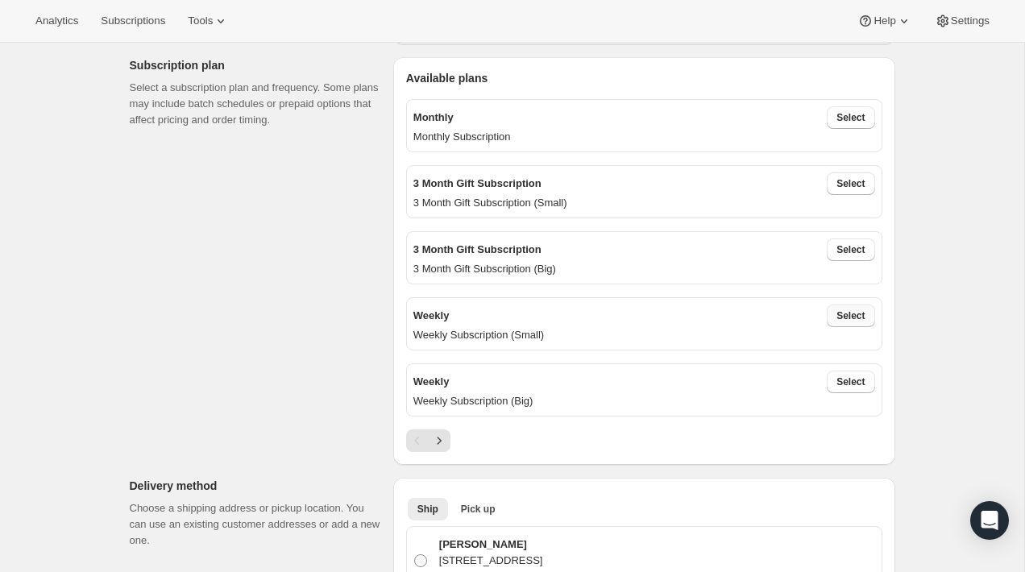
click at [855, 321] on button "Select" at bounding box center [850, 315] width 48 height 23
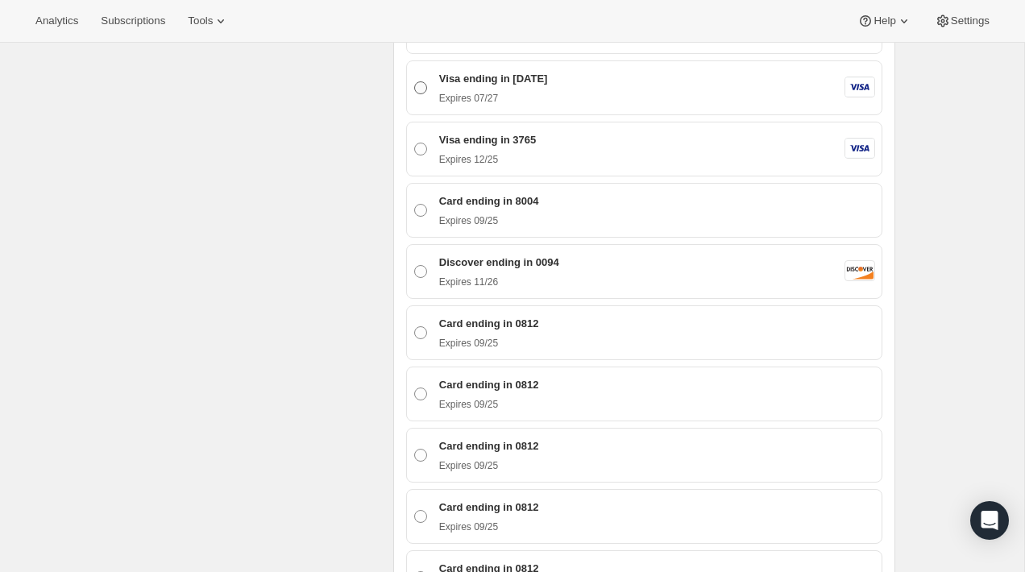
scroll to position [2062, 0]
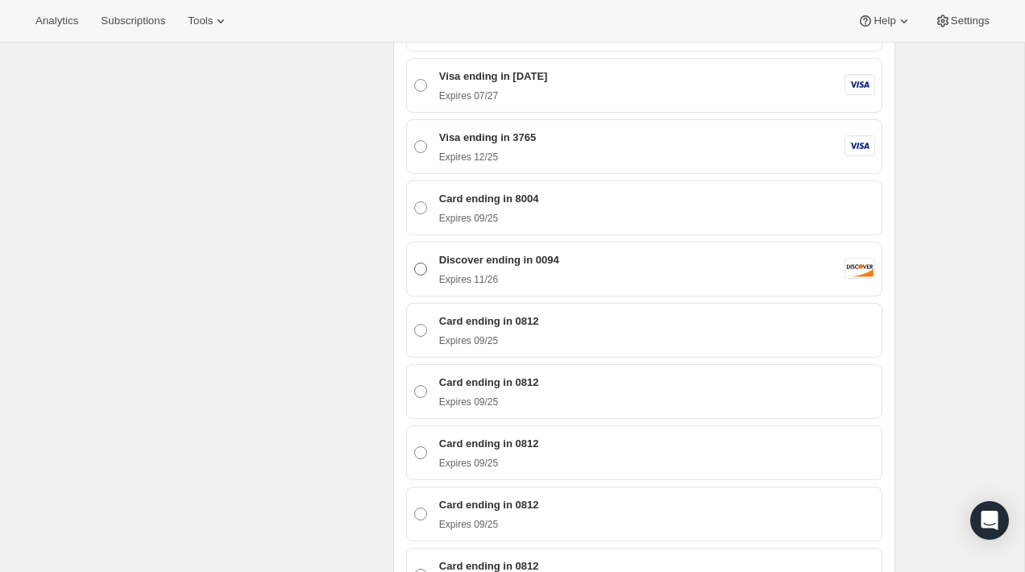
click at [621, 258] on div "Discover ending in 0094 Expires [CREDIT_CARD_DATA] Discover" at bounding box center [654, 269] width 441 height 34
click at [415, 263] on input "Discover ending in 0094 Expires [CREDIT_CARD_DATA] Discover" at bounding box center [414, 263] width 1 height 1
radio input "true"
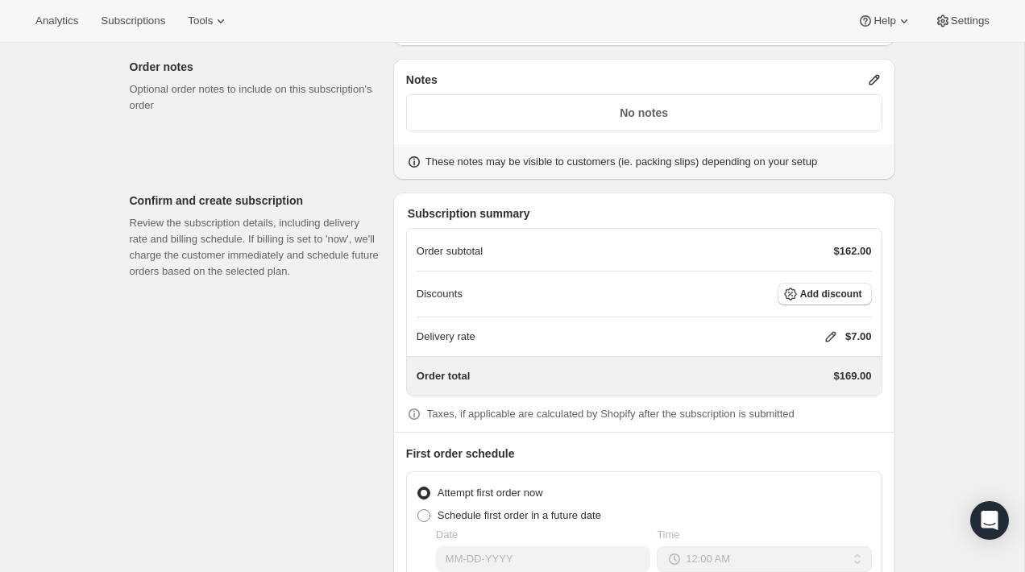
scroll to position [3063, 0]
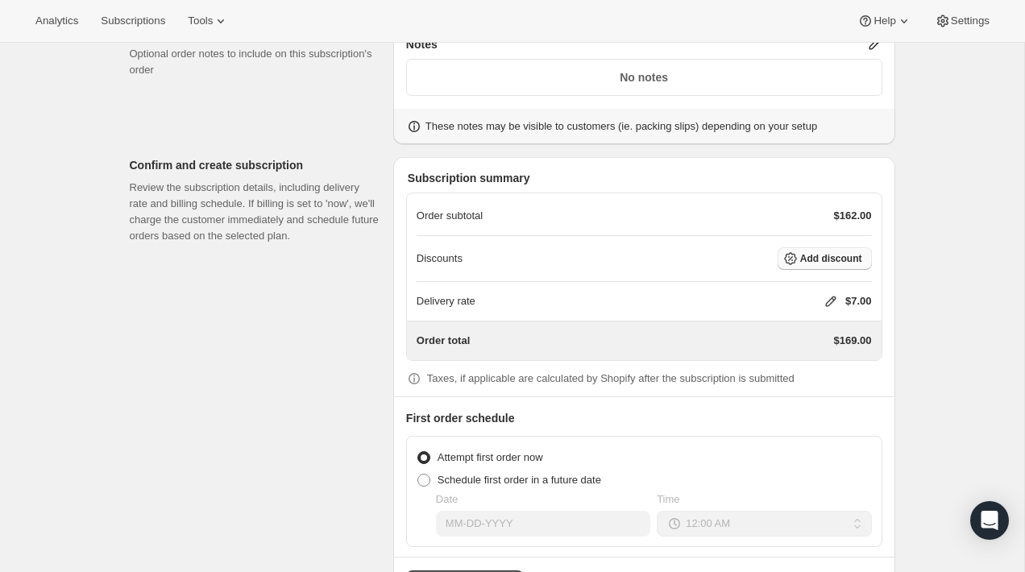
click at [826, 262] on button "Add discount" at bounding box center [824, 258] width 94 height 23
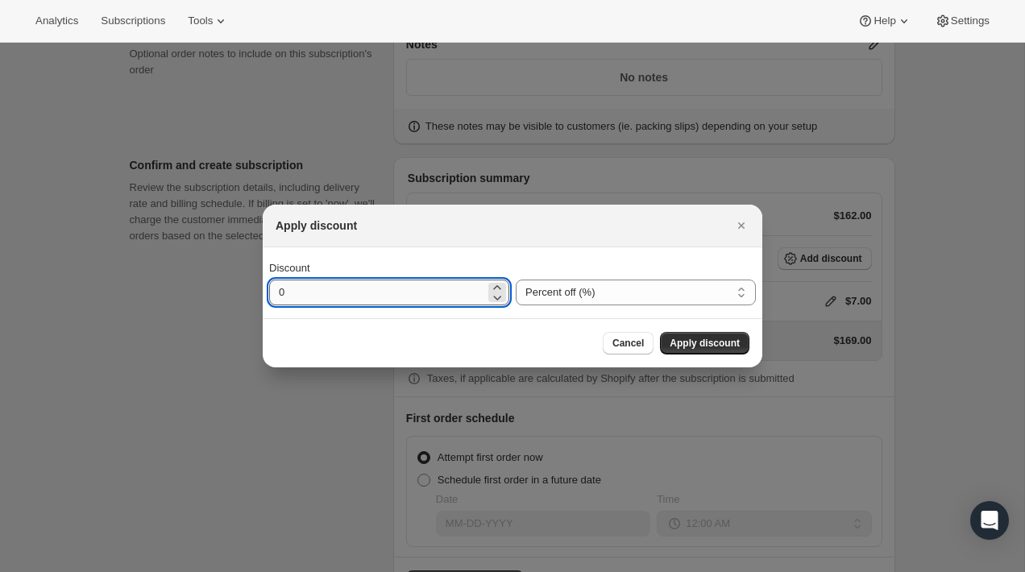
click at [472, 295] on input "0" at bounding box center [377, 293] width 216 height 26
type input "100"
click at [720, 344] on span "Apply discount" at bounding box center [704, 343] width 70 height 13
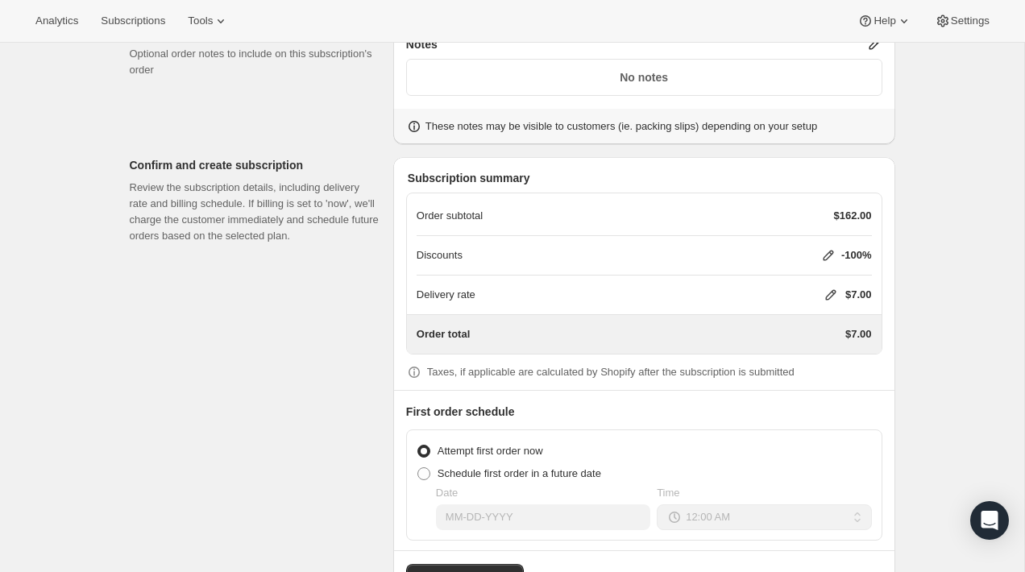
click at [831, 292] on icon at bounding box center [830, 295] width 16 height 16
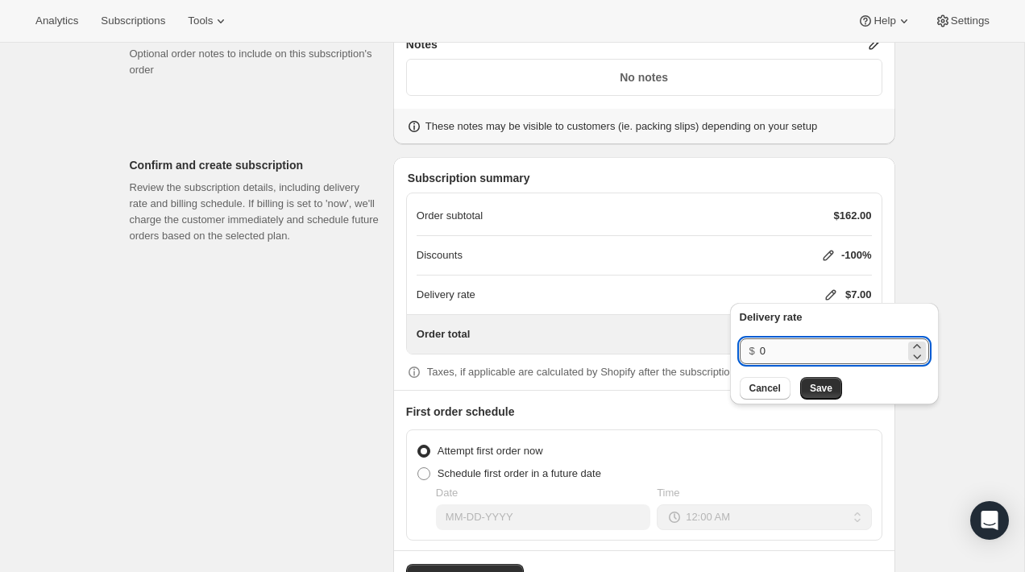
click at [824, 344] on input "0" at bounding box center [832, 351] width 145 height 26
click at [826, 391] on span "Save" at bounding box center [821, 388] width 23 height 13
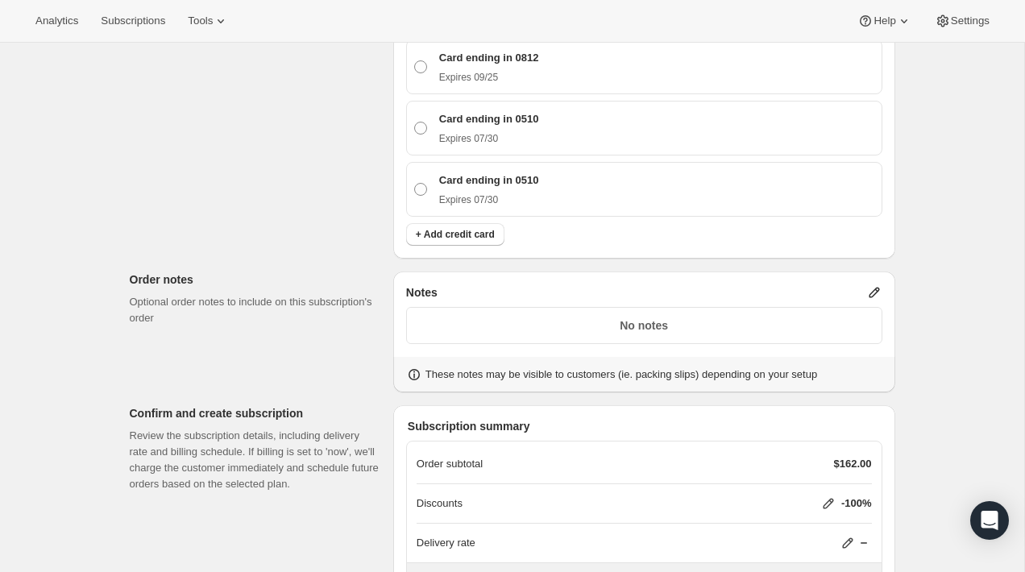
scroll to position [2782, 0]
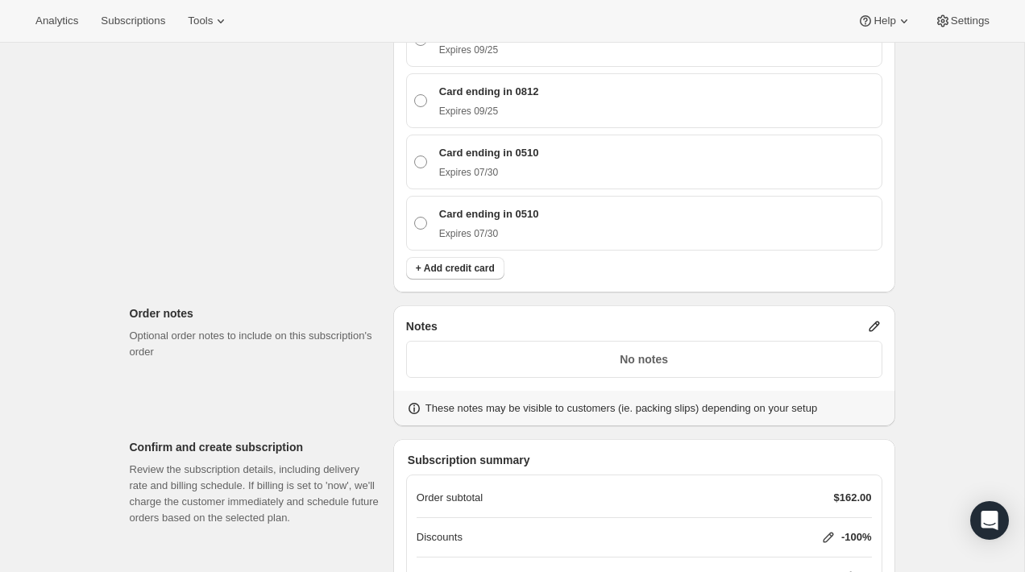
click at [868, 321] on icon at bounding box center [874, 326] width 16 height 16
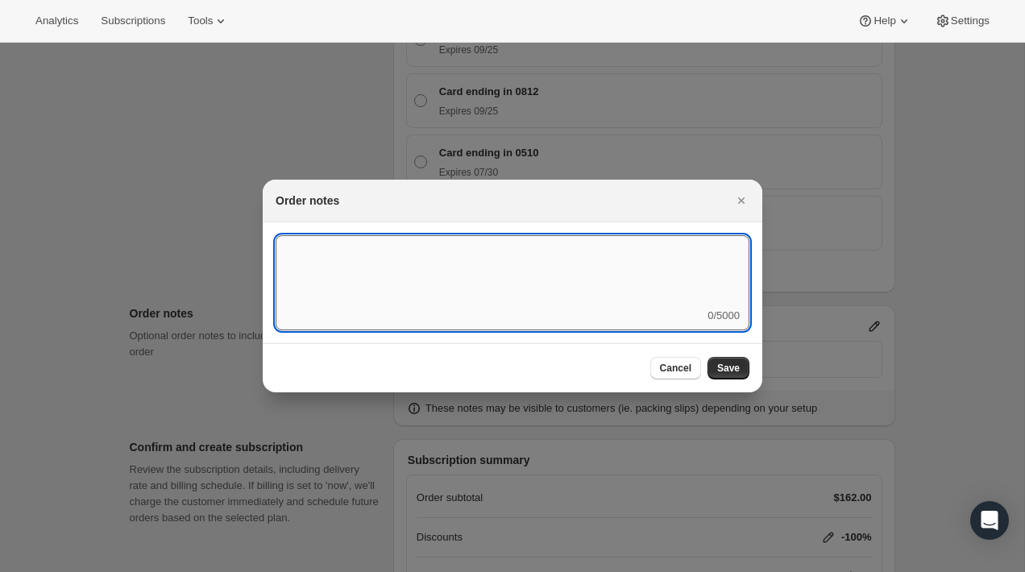
click at [692, 302] on textarea ":r5:" at bounding box center [512, 271] width 474 height 72
type textarea "Jar"
click at [737, 359] on button "Save" at bounding box center [728, 368] width 42 height 23
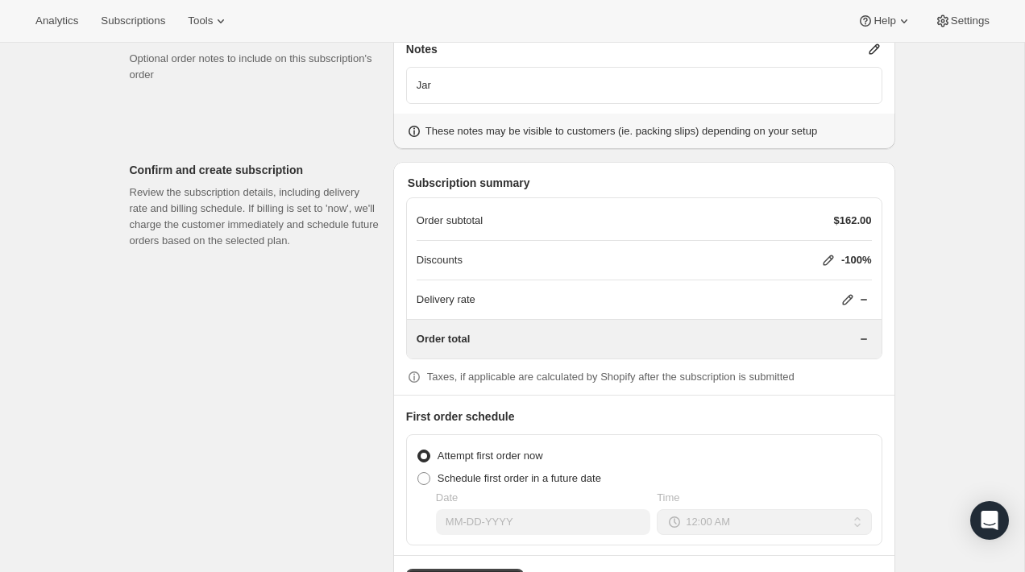
scroll to position [3114, 0]
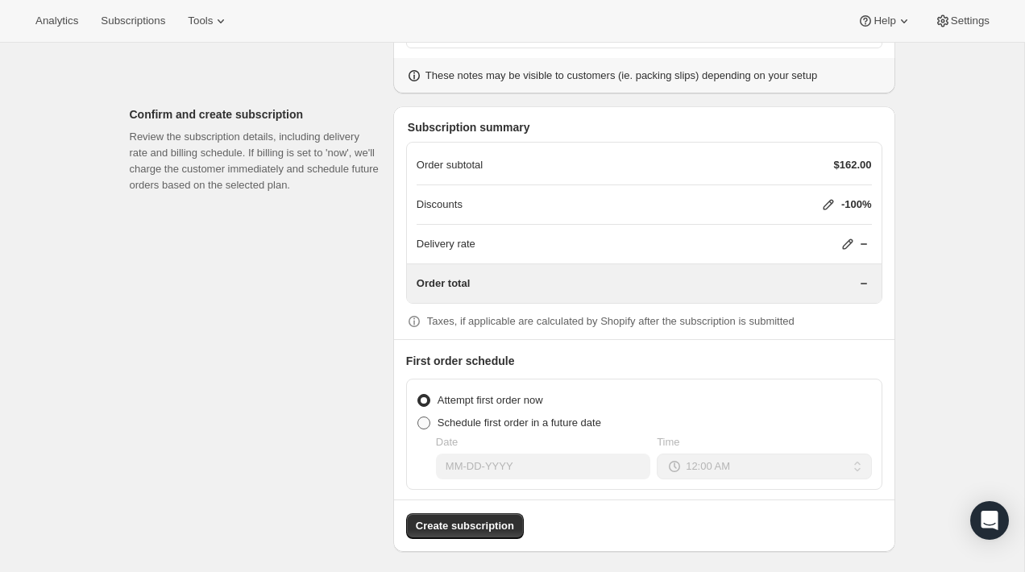
click at [422, 416] on span at bounding box center [423, 422] width 13 height 13
click at [418, 416] on input "Schedule first order in a future date" at bounding box center [417, 416] width 1 height 1
radio input "true"
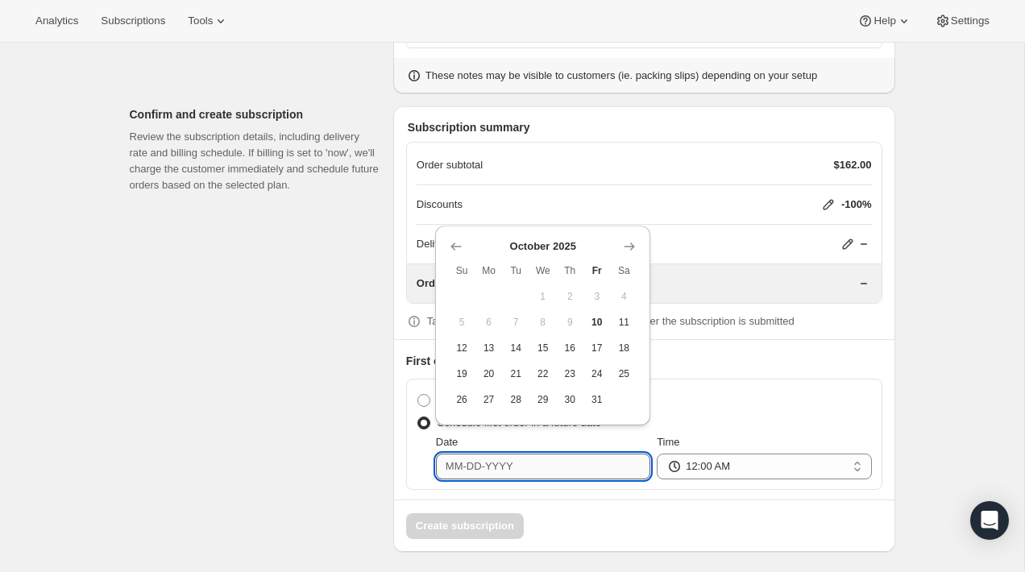
click at [538, 458] on input "Date" at bounding box center [543, 467] width 214 height 26
click at [597, 324] on span "10" at bounding box center [597, 322] width 14 height 13
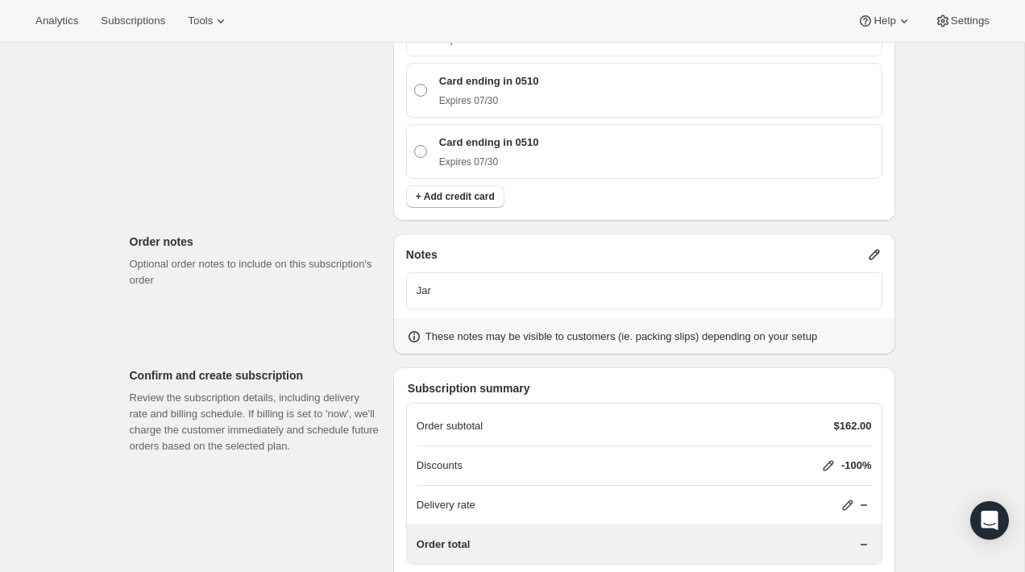
scroll to position [3201, 0]
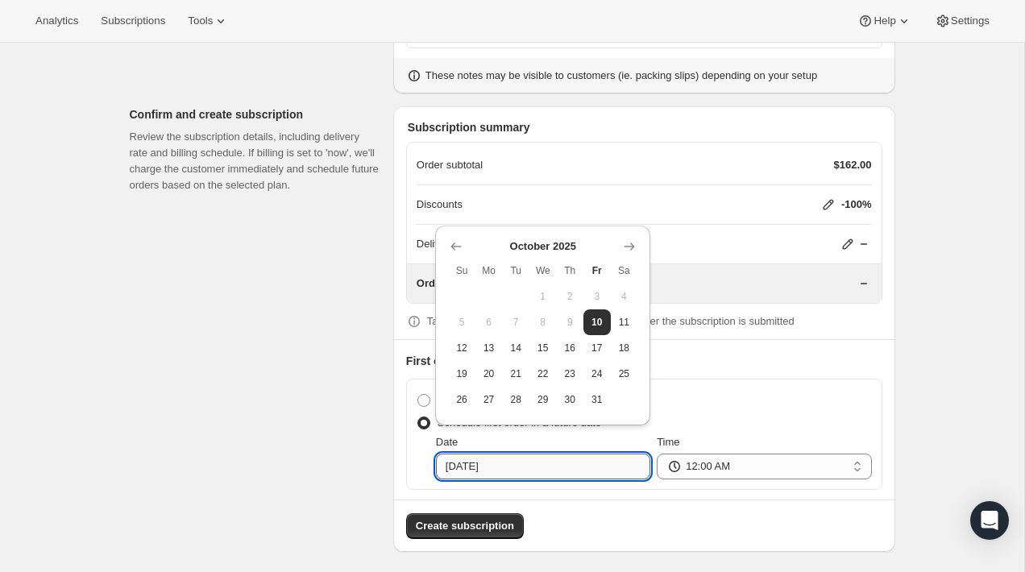
click at [531, 459] on input "[DATE]" at bounding box center [543, 467] width 214 height 26
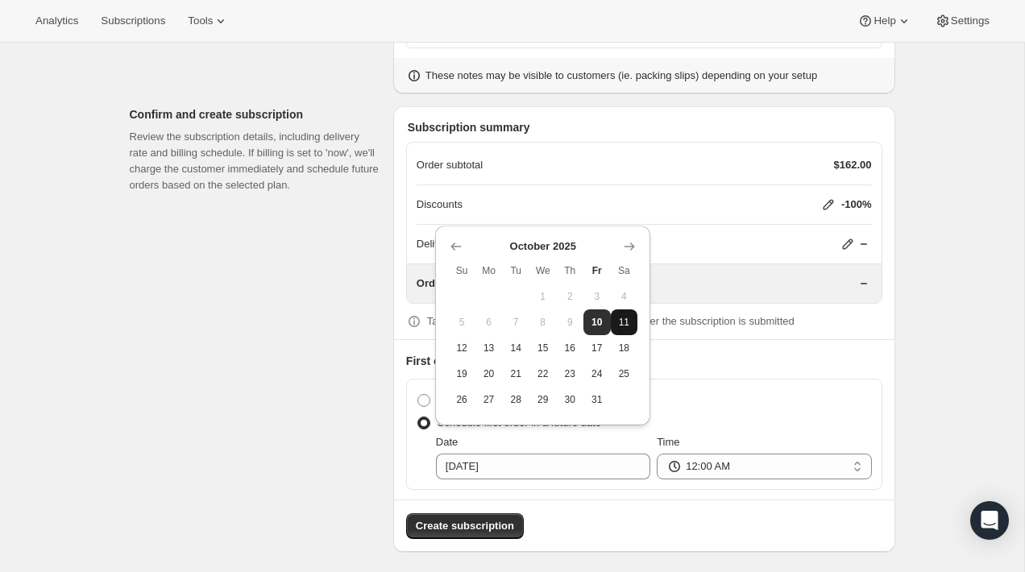
click at [625, 321] on span "11" at bounding box center [624, 322] width 14 height 13
type input "[DATE]"
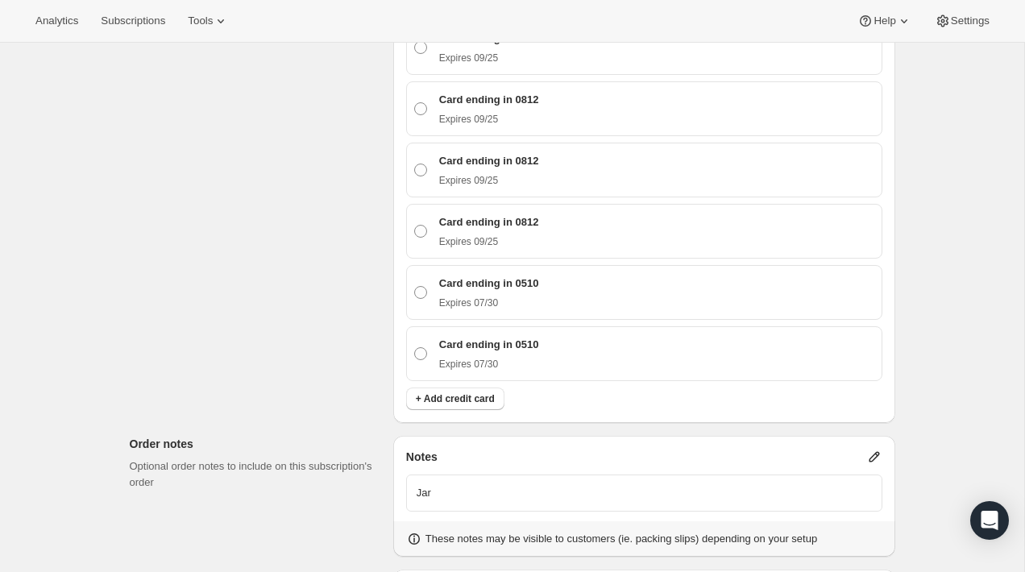
scroll to position [3114, 0]
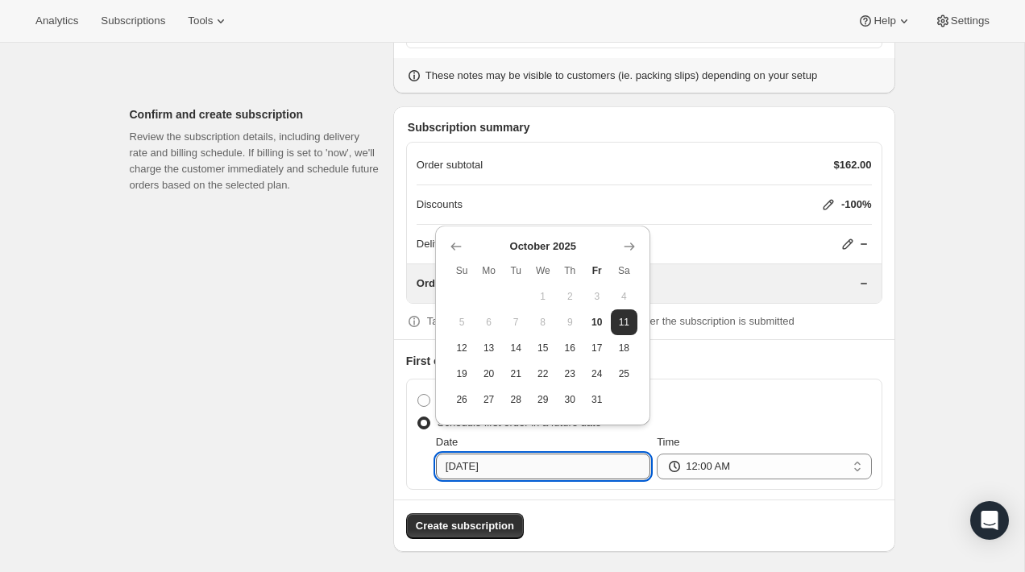
click at [572, 462] on input "[DATE]" at bounding box center [543, 467] width 214 height 26
click at [702, 458] on select "12:00 AM 01:00 AM 02:00 AM 03:00 AM 04:00 AM 05:00 AM 06:00 AM 07:00 AM 08:00 A…" at bounding box center [764, 467] width 214 height 26
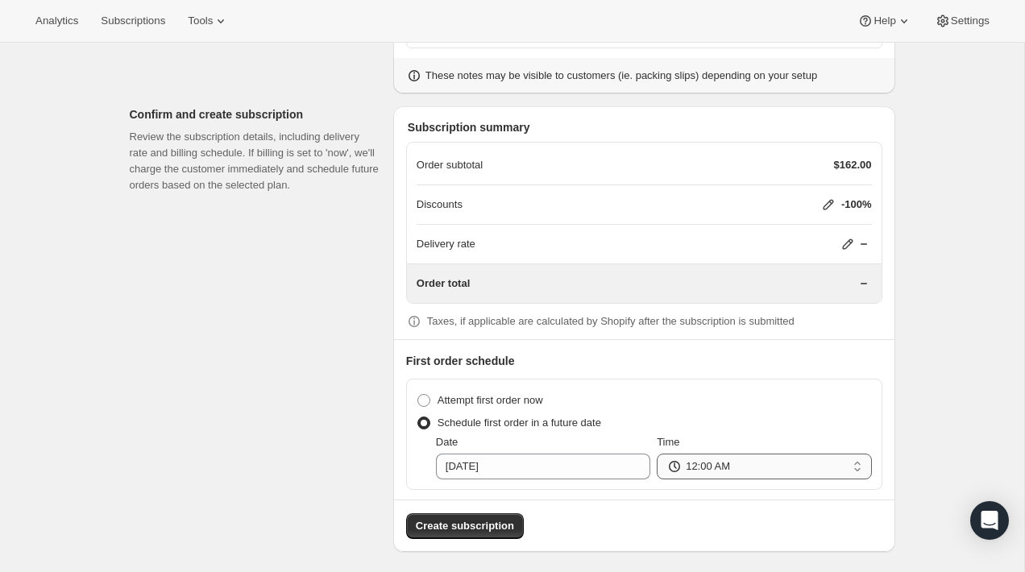
select select "13:00"
click at [657, 454] on select "12:00 AM 01:00 AM 02:00 AM 03:00 AM 04:00 AM 05:00 AM 06:00 AM 07:00 AM 08:00 A…" at bounding box center [764, 467] width 214 height 26
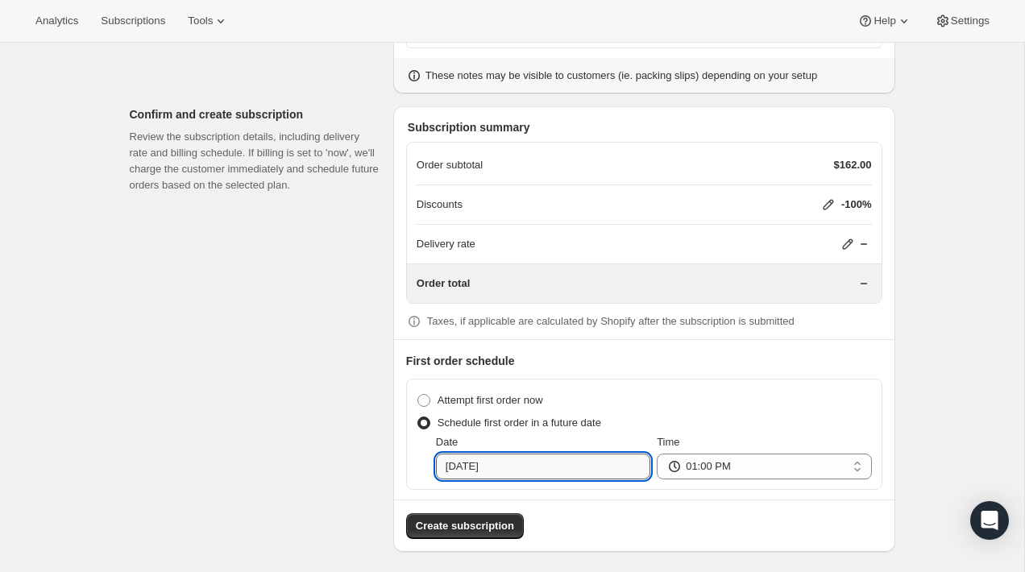
click at [570, 454] on input "[DATE]" at bounding box center [543, 467] width 214 height 26
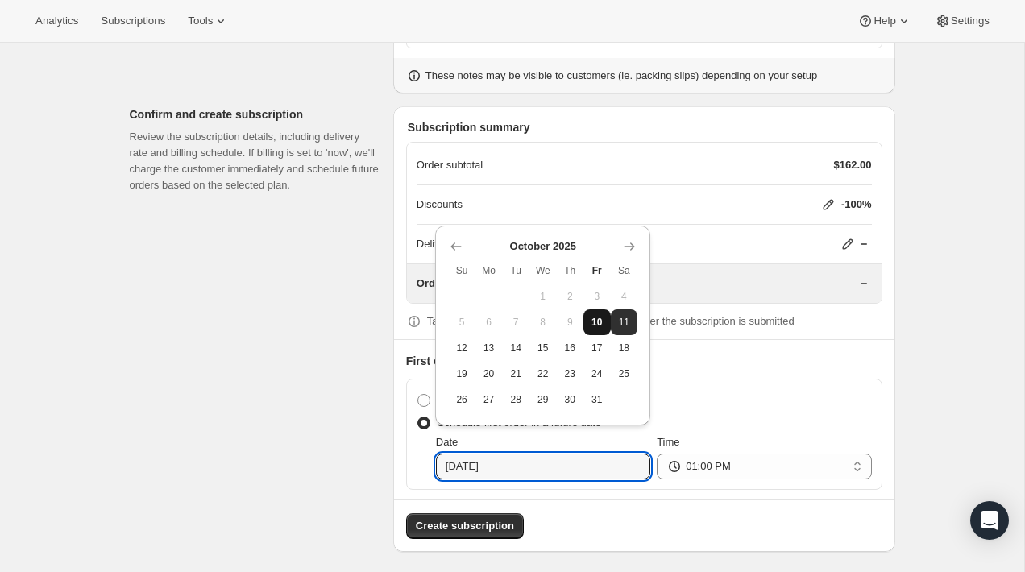
click at [600, 317] on span "10" at bounding box center [597, 322] width 14 height 13
type input "[DATE]"
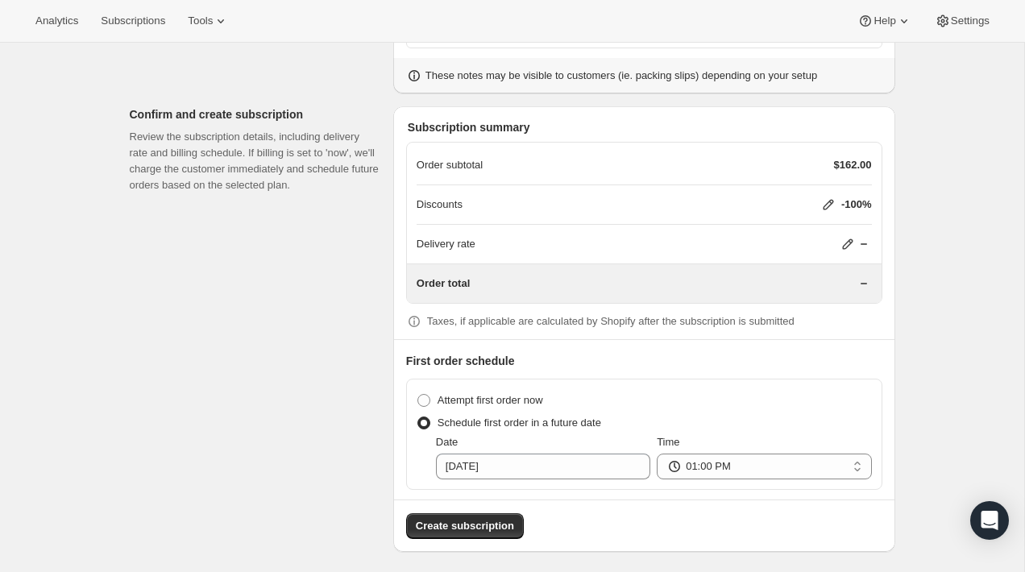
click at [501, 518] on span "Create subscription" at bounding box center [465, 526] width 98 height 16
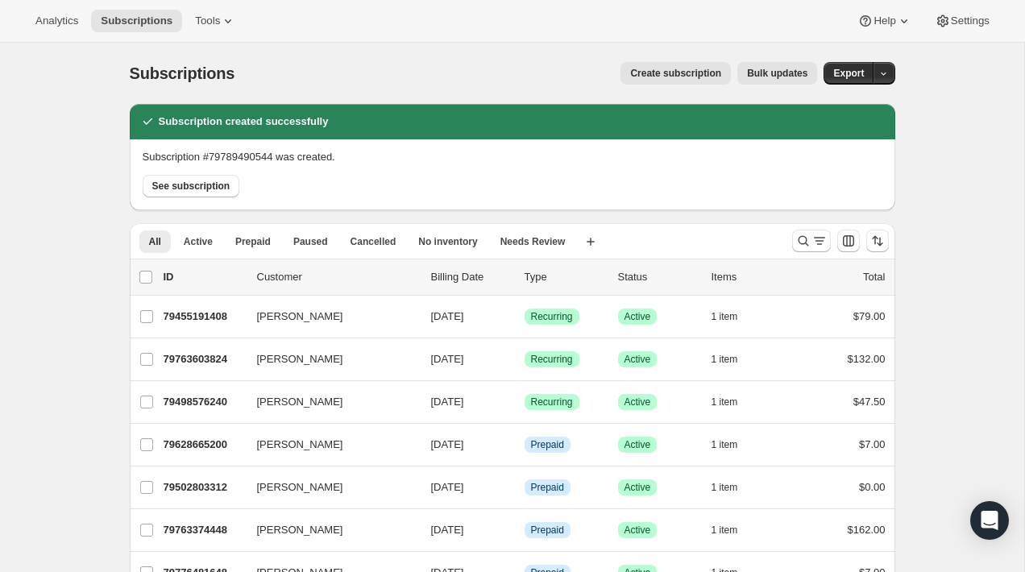
click at [34, 246] on div "Subscriptions. This page is ready Subscriptions Create subscription Bulk update…" at bounding box center [512, 534] width 1024 height 983
click at [209, 27] on span "Tools" at bounding box center [207, 20] width 25 height 13
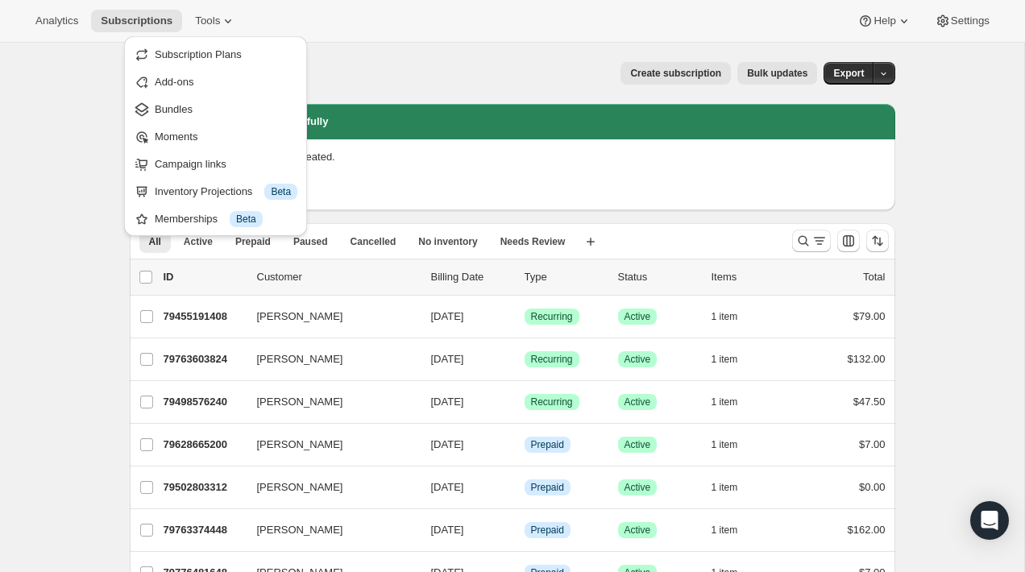
click at [687, 76] on span "Create subscription" at bounding box center [675, 73] width 91 height 13
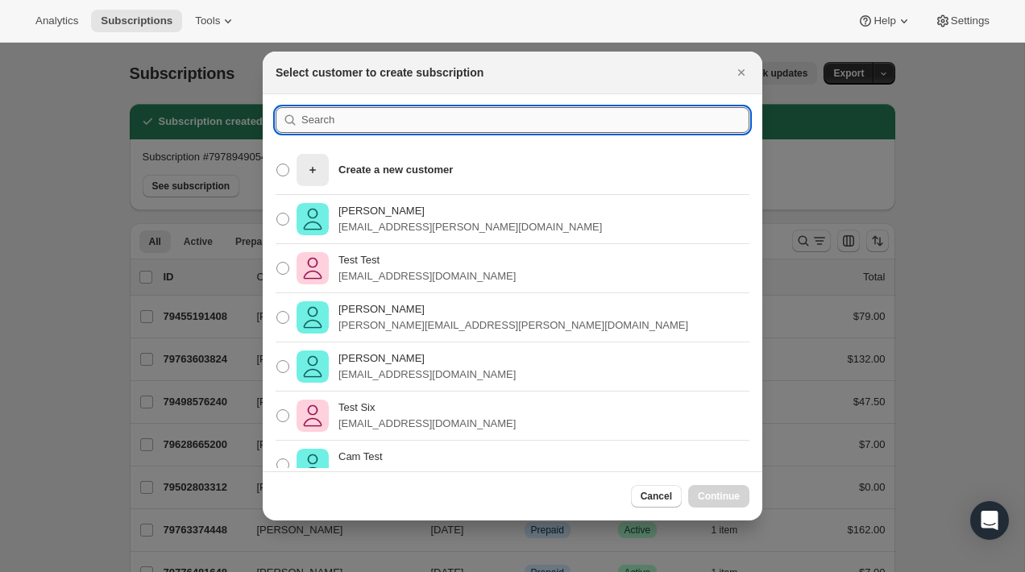
click at [562, 108] on input ":r2p:" at bounding box center [525, 120] width 448 height 26
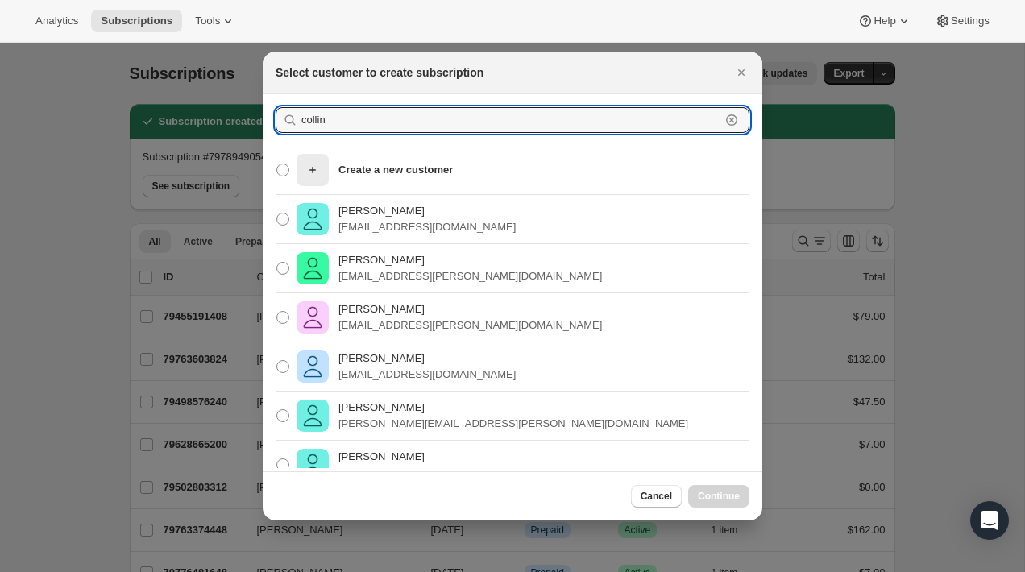
type input "collin"
click at [486, 218] on div "[PERSON_NAME] [PERSON_NAME][EMAIL_ADDRESS][DOMAIN_NAME]" at bounding box center [512, 219] width 499 height 49
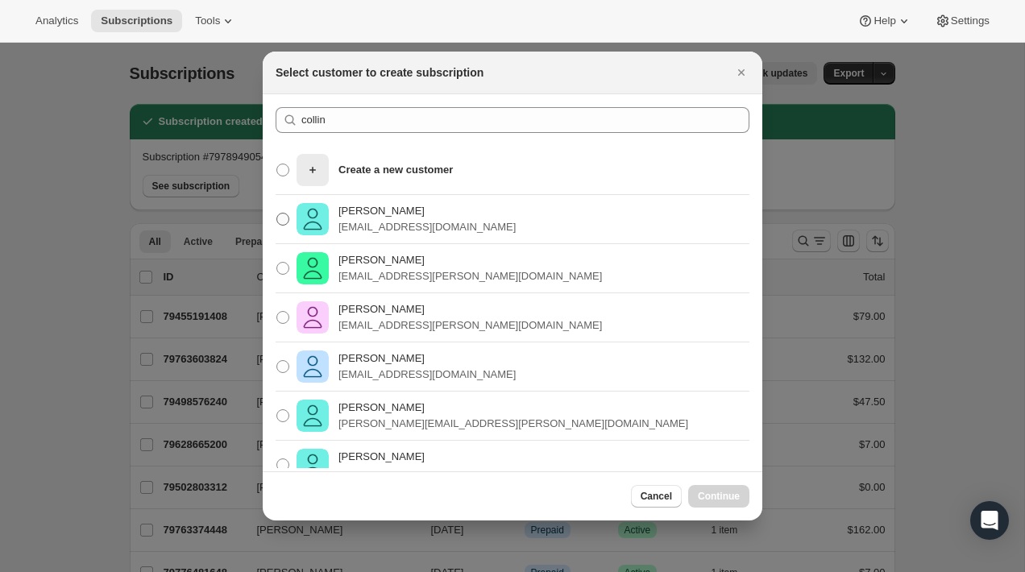
click at [288, 224] on span ":r2p:" at bounding box center [282, 219] width 13 height 13
click at [277, 213] on input "[PERSON_NAME] [PERSON_NAME][EMAIL_ADDRESS][DOMAIN_NAME]" at bounding box center [276, 213] width 1 height 1
radio input "true"
click at [723, 499] on span "Continue" at bounding box center [719, 496] width 42 height 13
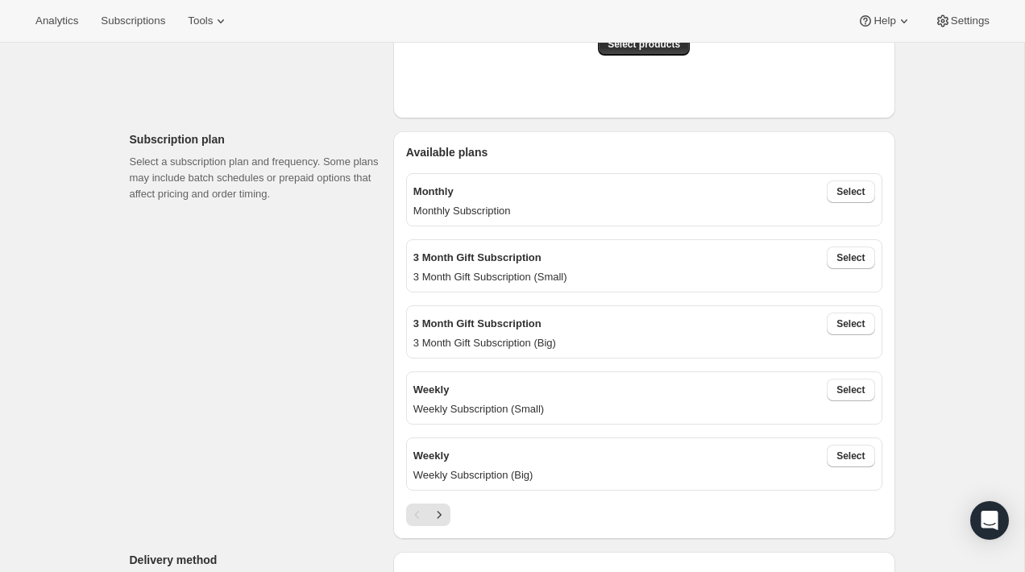
scroll to position [472, 0]
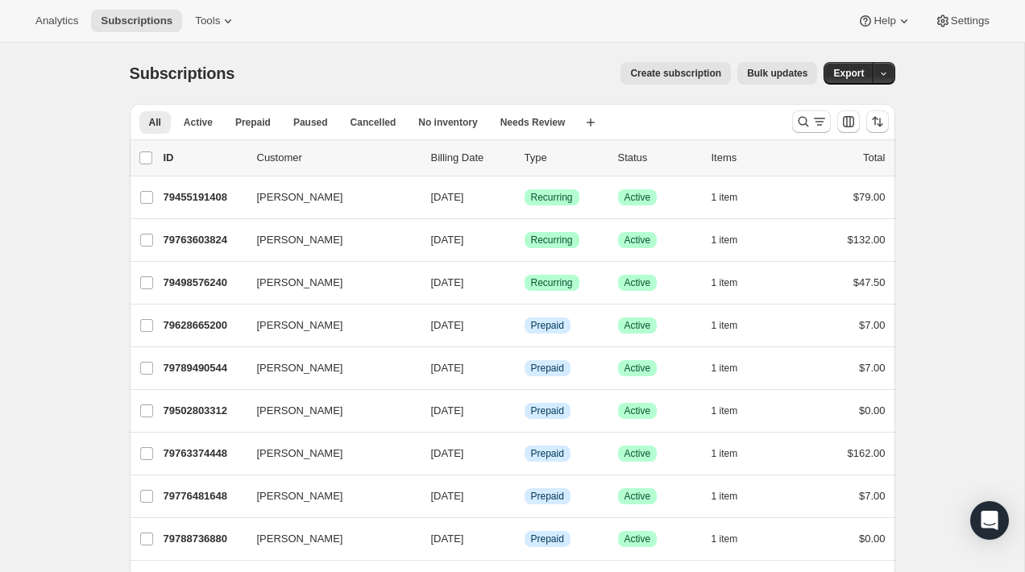
click at [85, 254] on div "Subscriptions. This page is ready Subscriptions Create subscription Bulk update…" at bounding box center [512, 496] width 1024 height 906
click at [839, 126] on button "Customize table column order and visibility" at bounding box center [848, 121] width 23 height 23
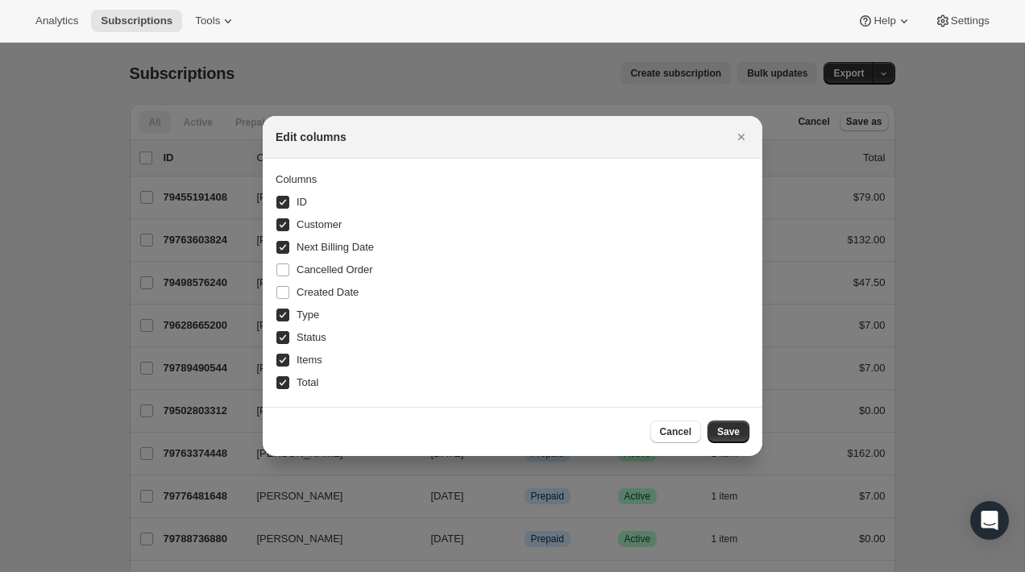
click at [938, 239] on div at bounding box center [512, 286] width 1025 height 572
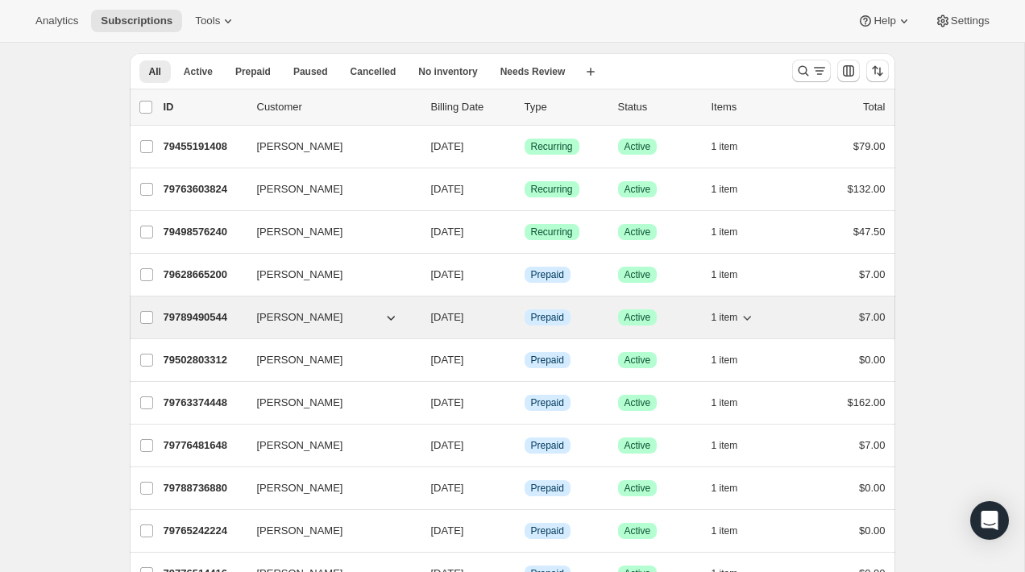
scroll to position [69, 0]
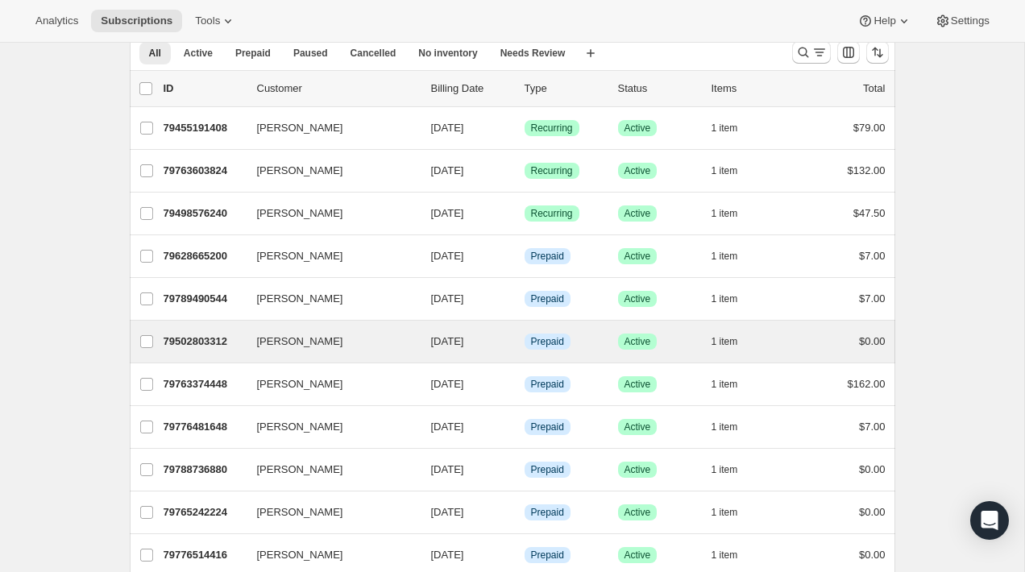
click at [359, 328] on div "Collin McMahon 79502803312 Collin McMahon 10/11/2025 Info Prepaid Success Activ…" at bounding box center [512, 342] width 765 height 42
click at [328, 339] on span "[PERSON_NAME]" at bounding box center [300, 341] width 86 height 16
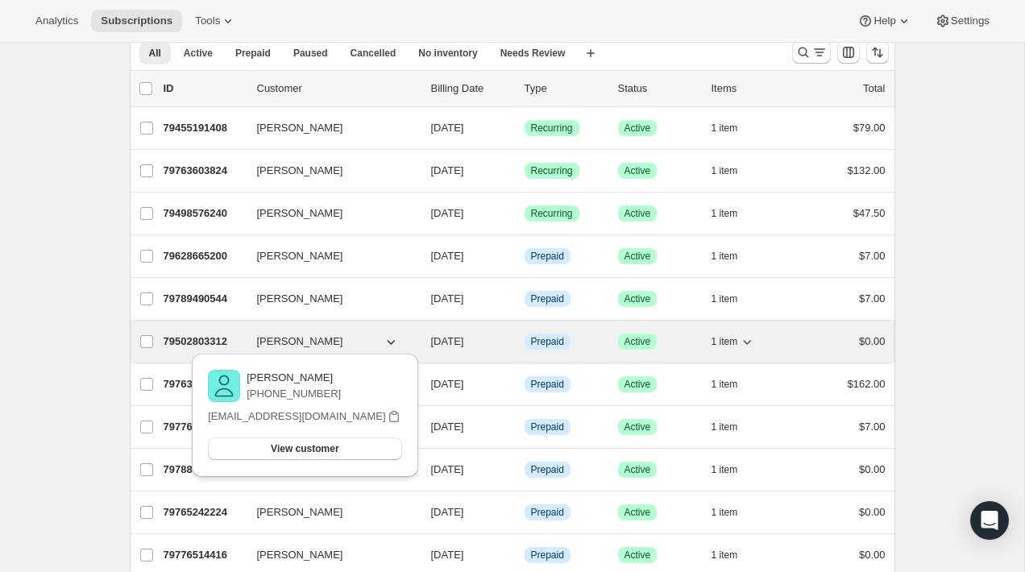
click at [247, 330] on div "79502803312 Collin McMahon 10/11/2025 Info Prepaid Success Active 1 item $0.00" at bounding box center [525, 341] width 722 height 23
